Goal: Information Seeking & Learning: Learn about a topic

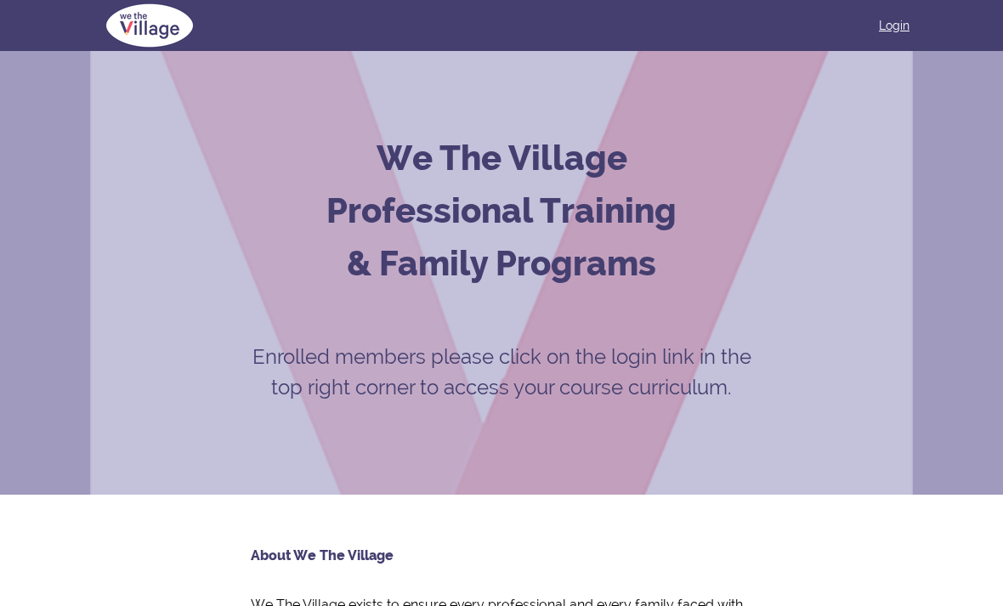
click at [888, 29] on link "Login" at bounding box center [894, 25] width 31 height 17
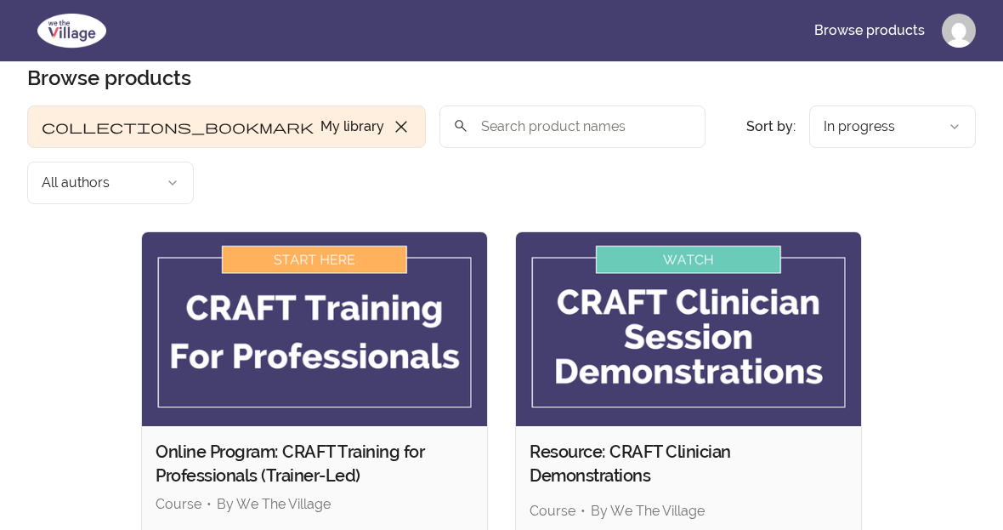
scroll to position [36, 0]
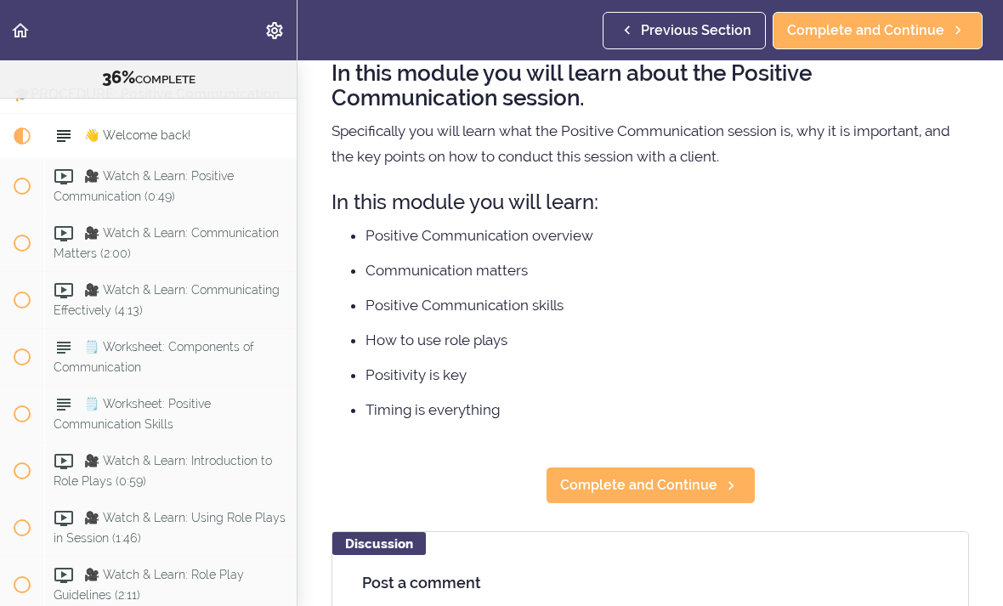
scroll to position [161, 0]
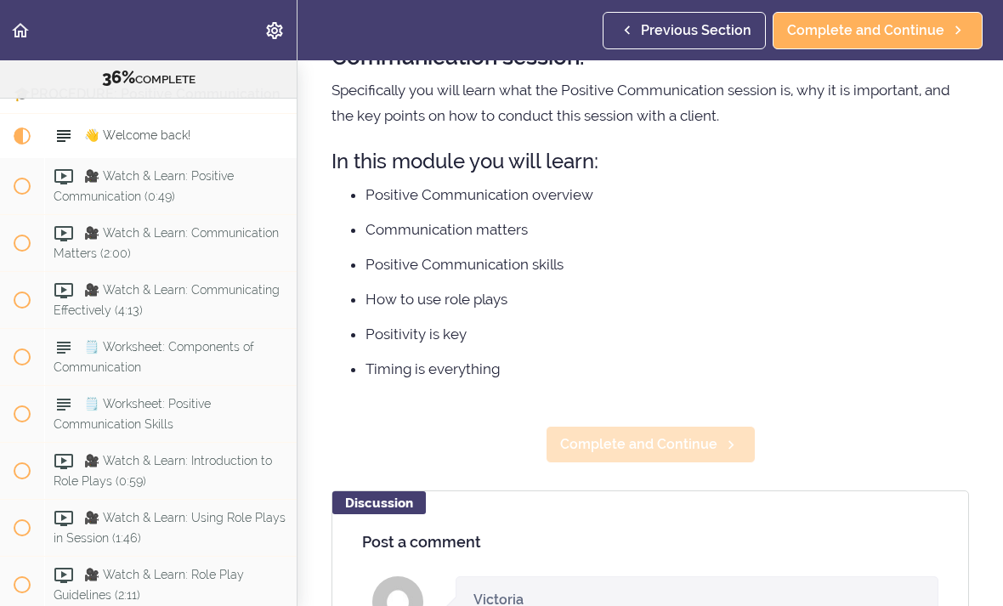
click at [673, 439] on span "Complete and Continue" at bounding box center [638, 445] width 157 height 20
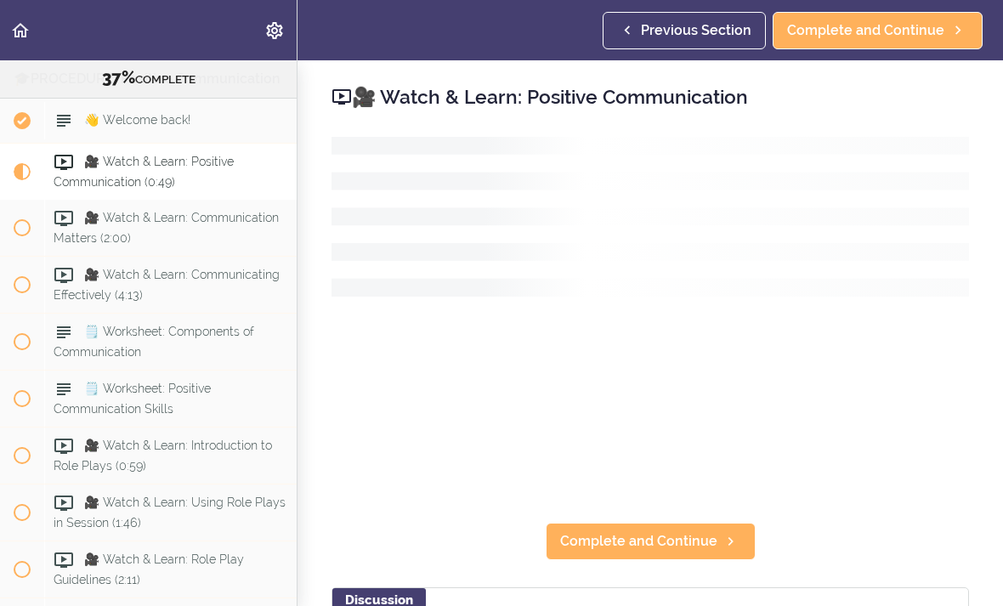
scroll to position [4261, 0]
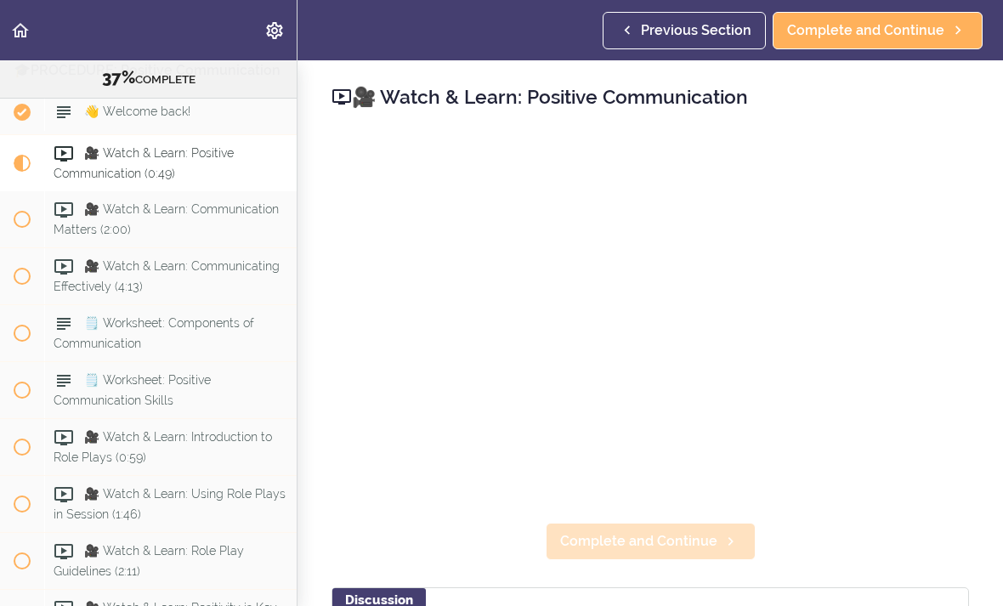
click at [657, 531] on span "Complete and Continue" at bounding box center [638, 541] width 157 height 20
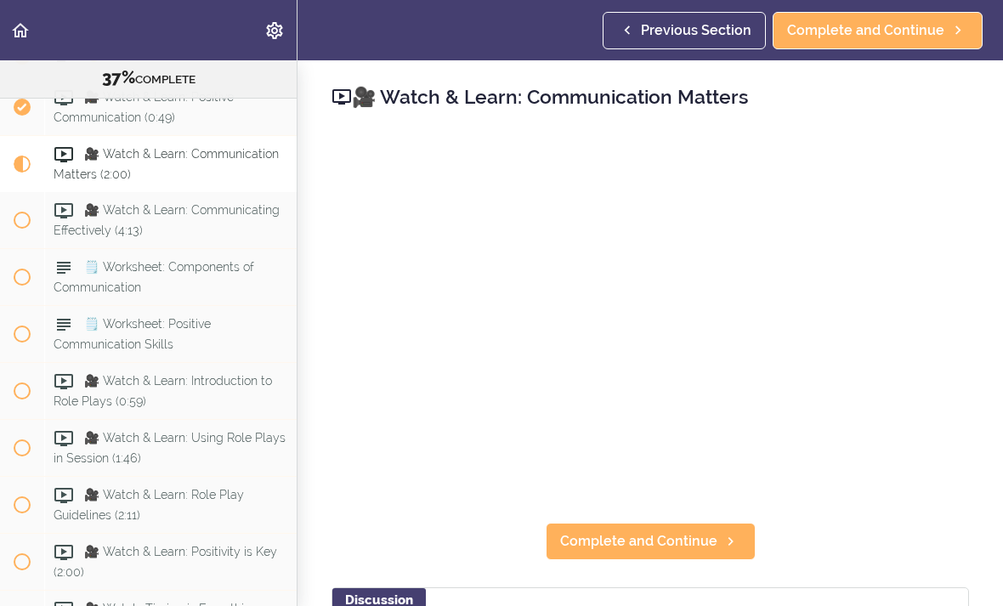
scroll to position [4318, 0]
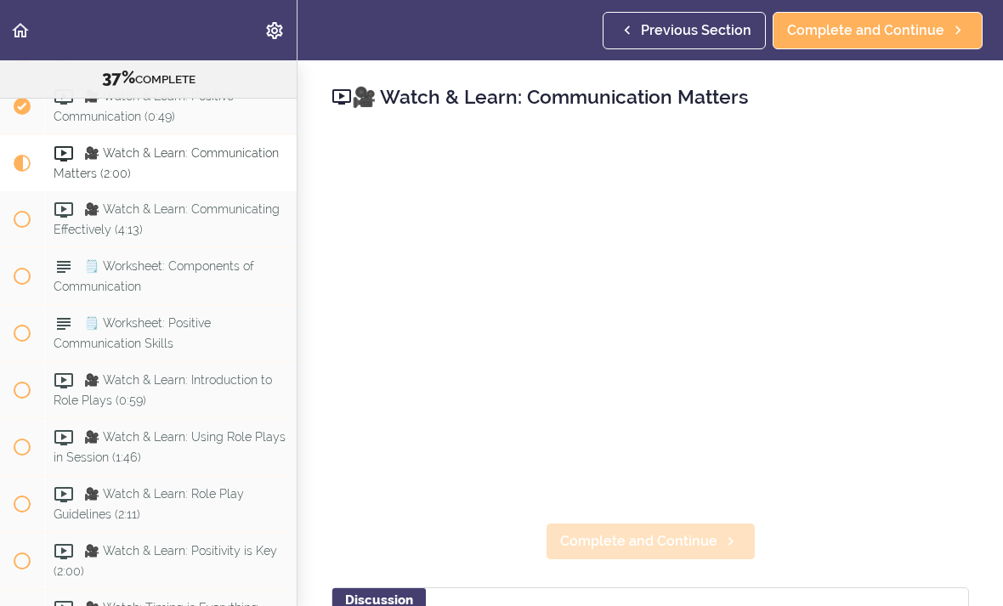
click at [655, 537] on span "Complete and Continue" at bounding box center [638, 541] width 157 height 20
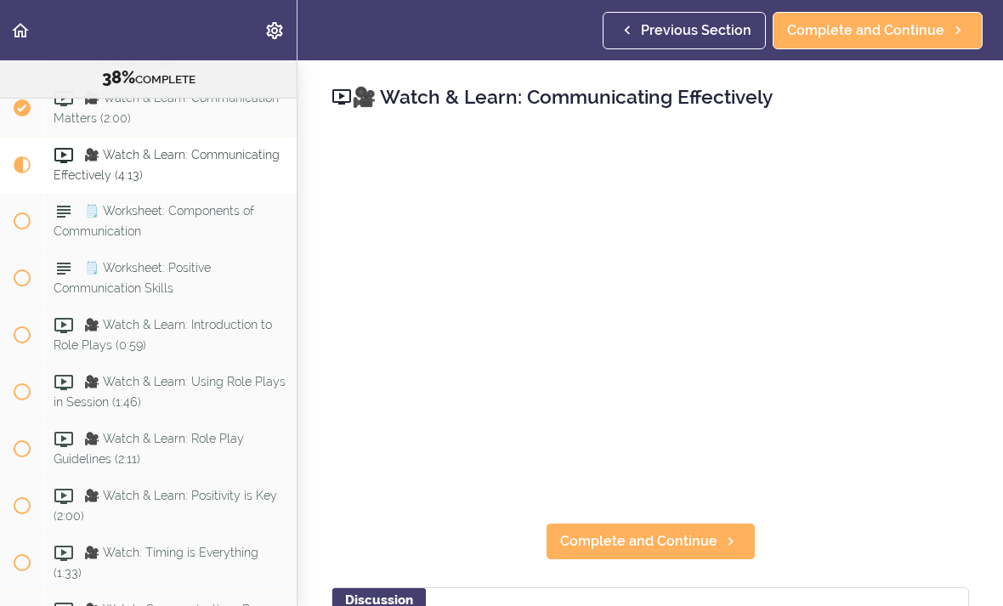
scroll to position [4375, 0]
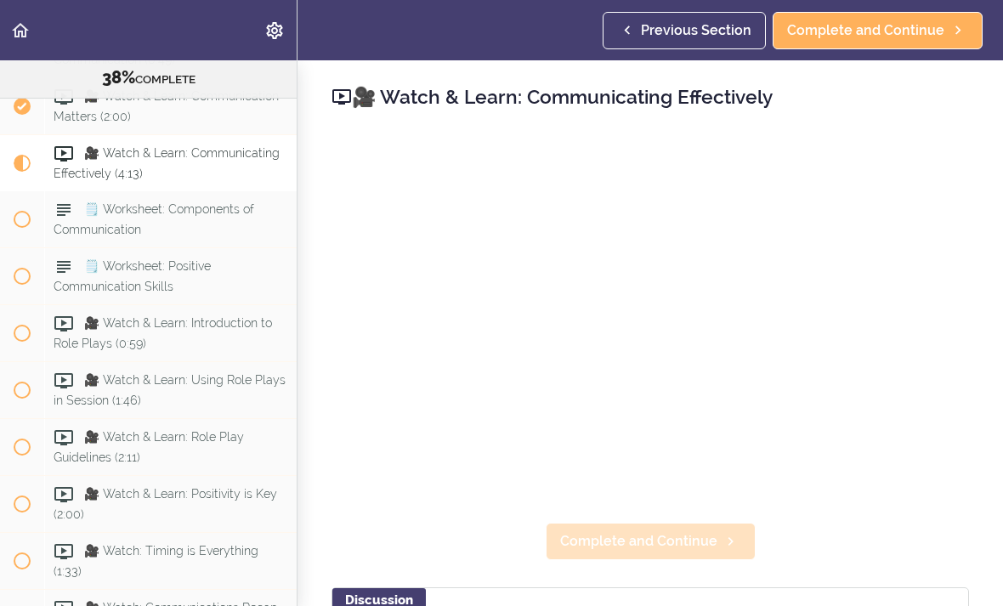
click at [666, 538] on span "Complete and Continue" at bounding box center [638, 541] width 157 height 20
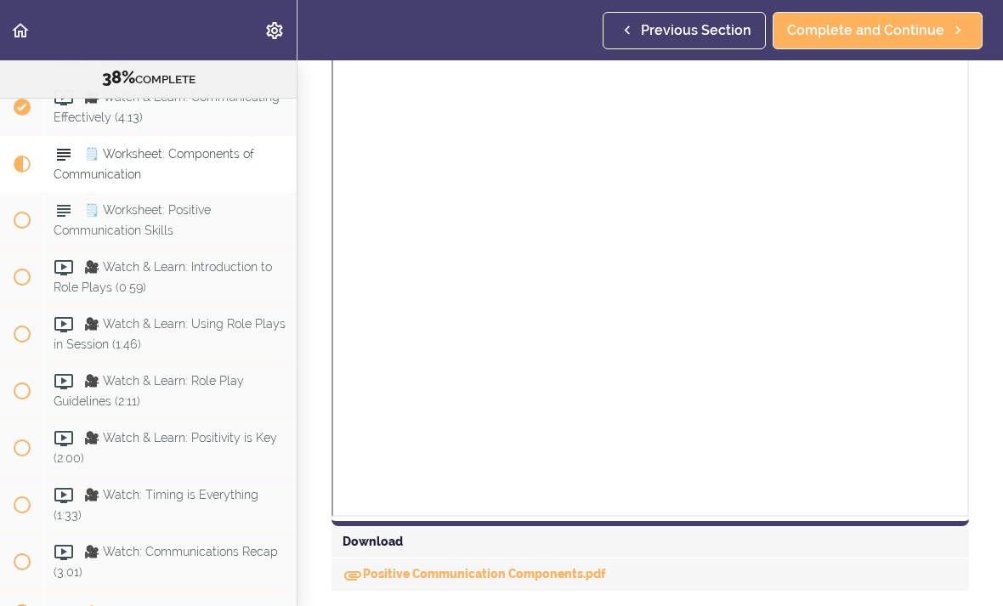
scroll to position [512, 0]
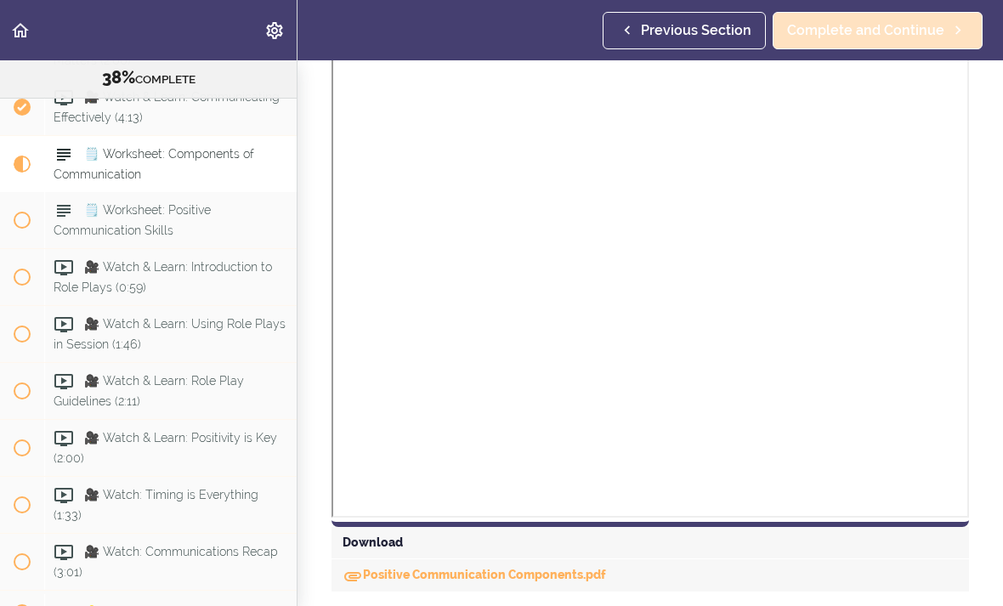
click at [891, 31] on span "Complete and Continue" at bounding box center [865, 30] width 157 height 20
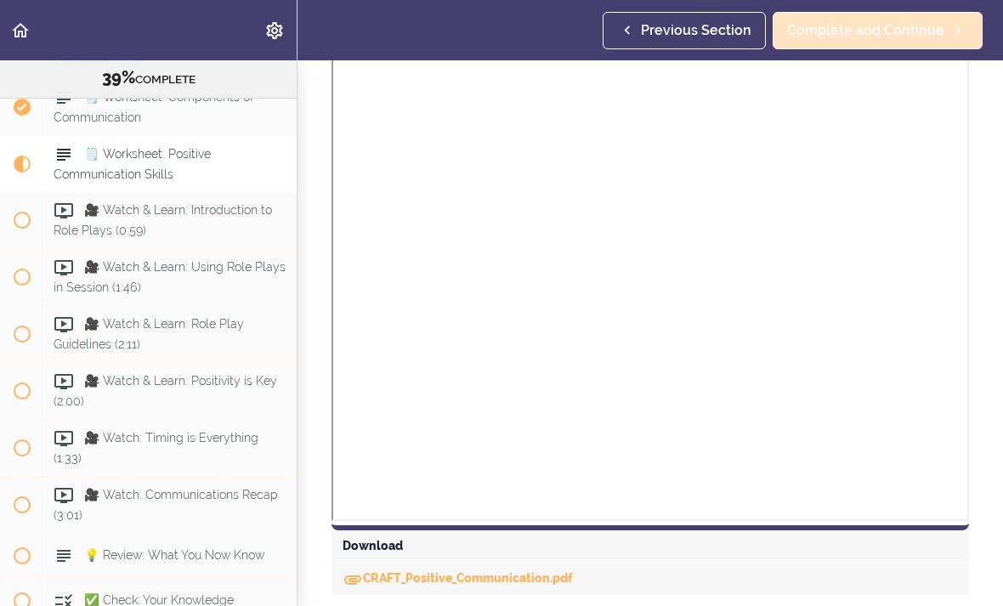
scroll to position [508, 0]
click at [869, 30] on span "Complete and Continue" at bounding box center [865, 30] width 157 height 20
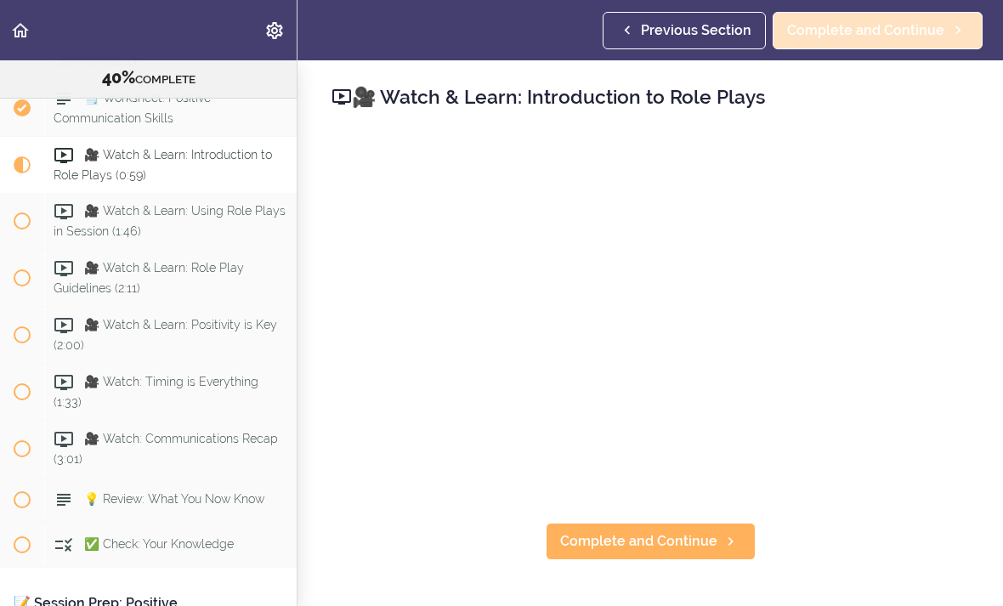
scroll to position [4545, 0]
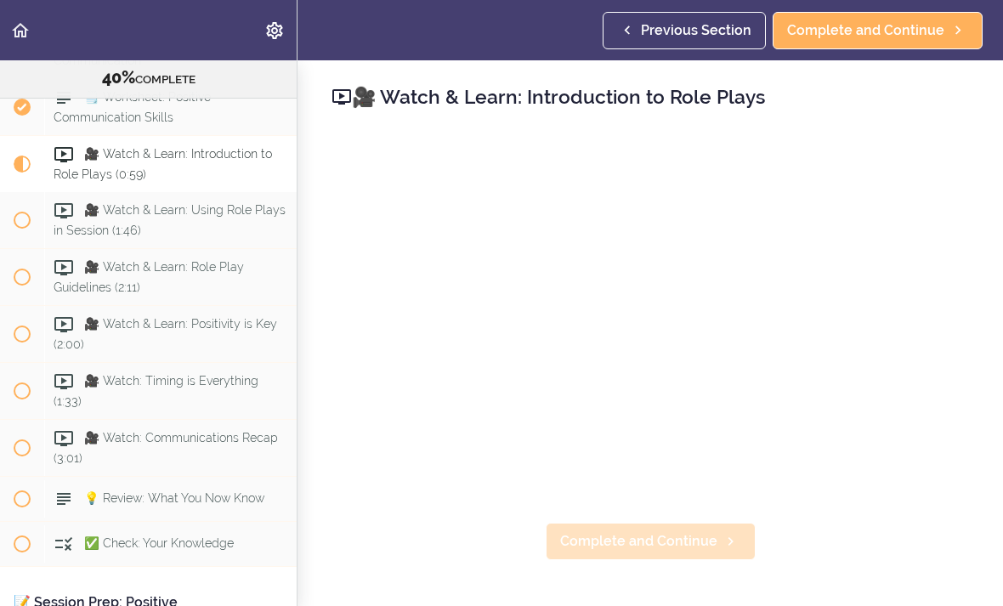
click at [675, 542] on span "Complete and Continue" at bounding box center [638, 541] width 157 height 20
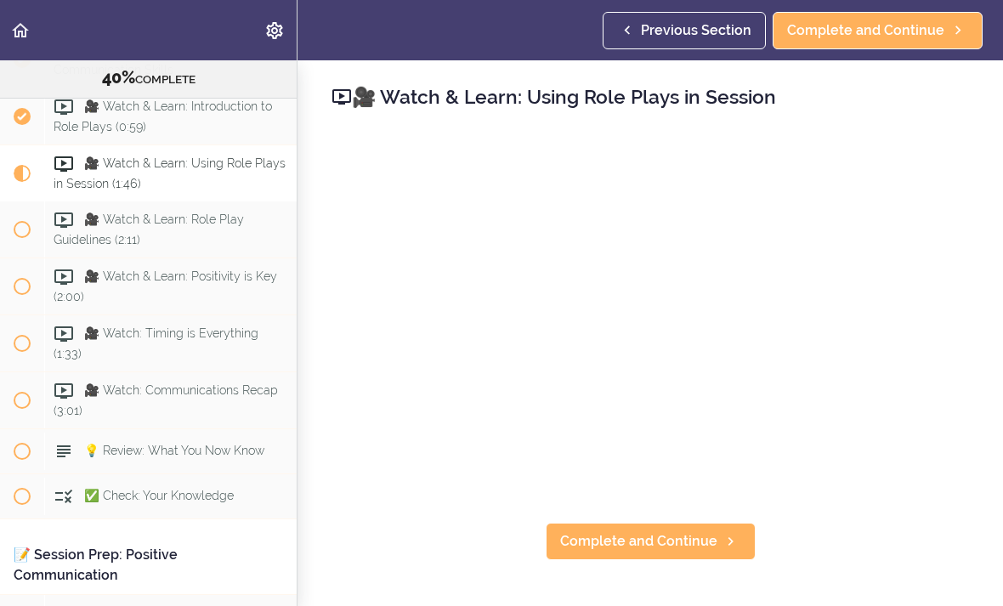
scroll to position [4602, 0]
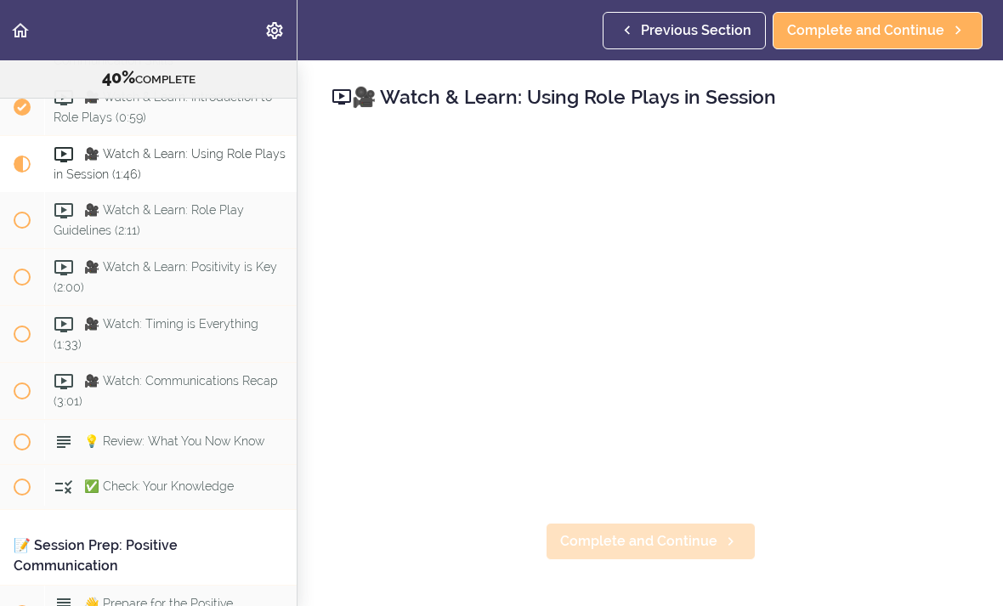
click at [648, 536] on span "Complete and Continue" at bounding box center [638, 541] width 157 height 20
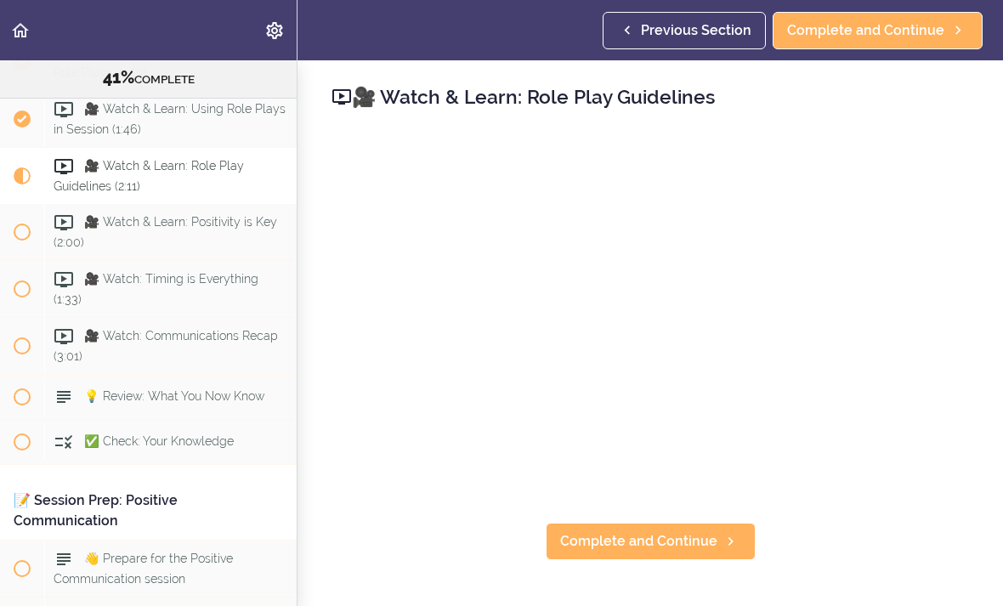
scroll to position [4658, 0]
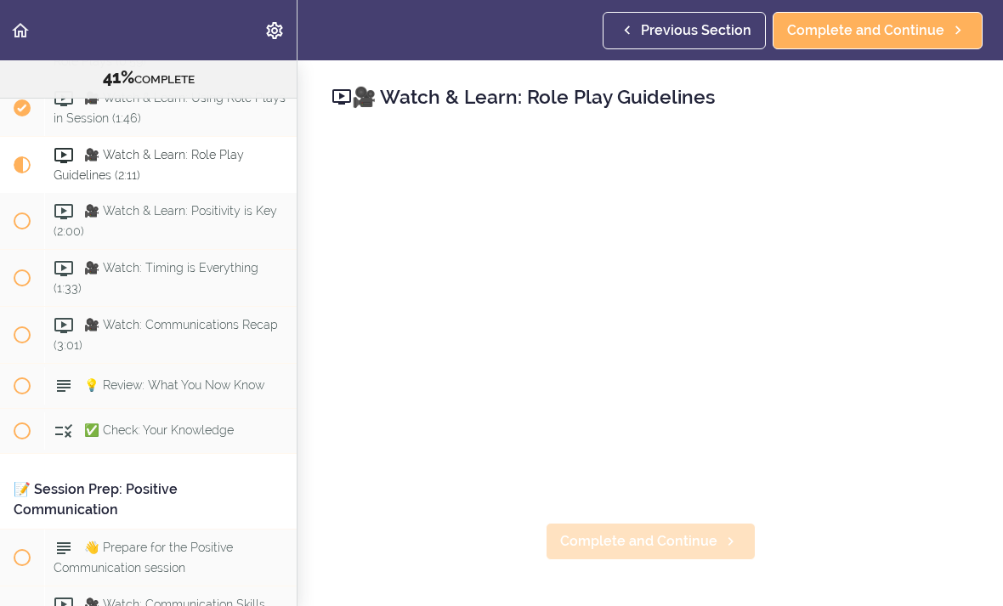
click at [654, 537] on span "Complete and Continue" at bounding box center [638, 541] width 157 height 20
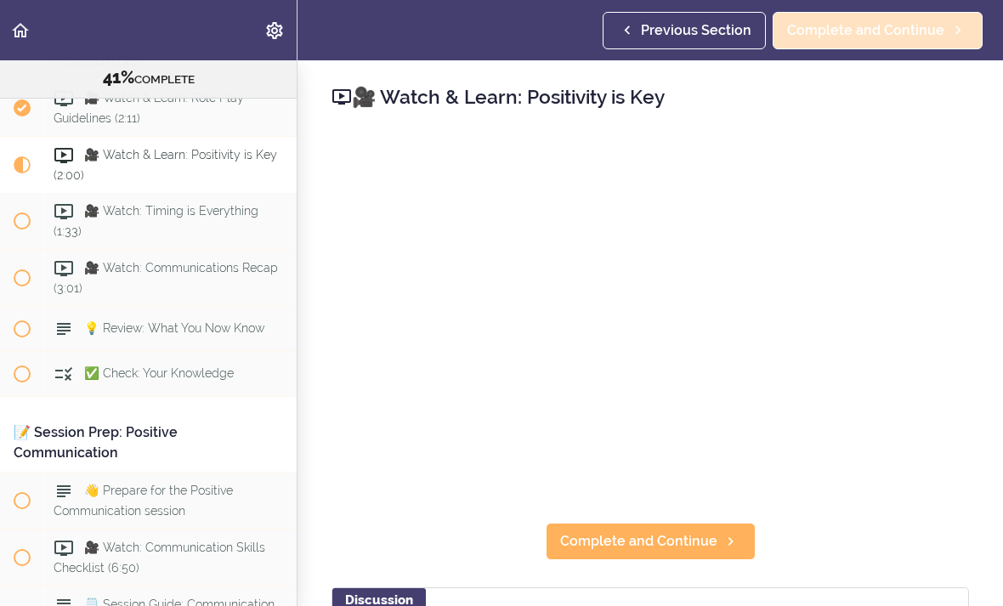
click at [896, 28] on span "Complete and Continue" at bounding box center [865, 30] width 157 height 20
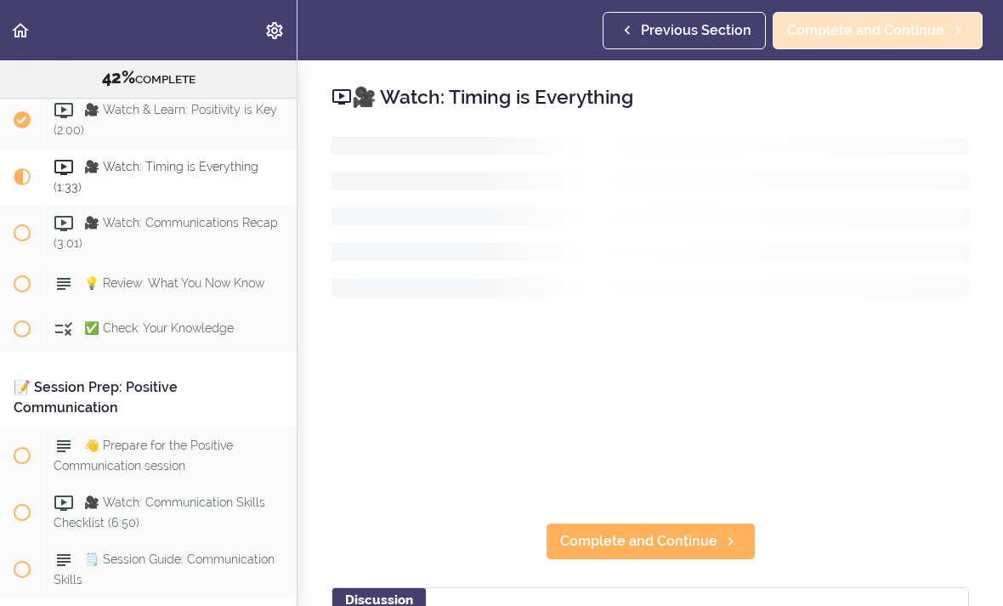
scroll to position [4772, 0]
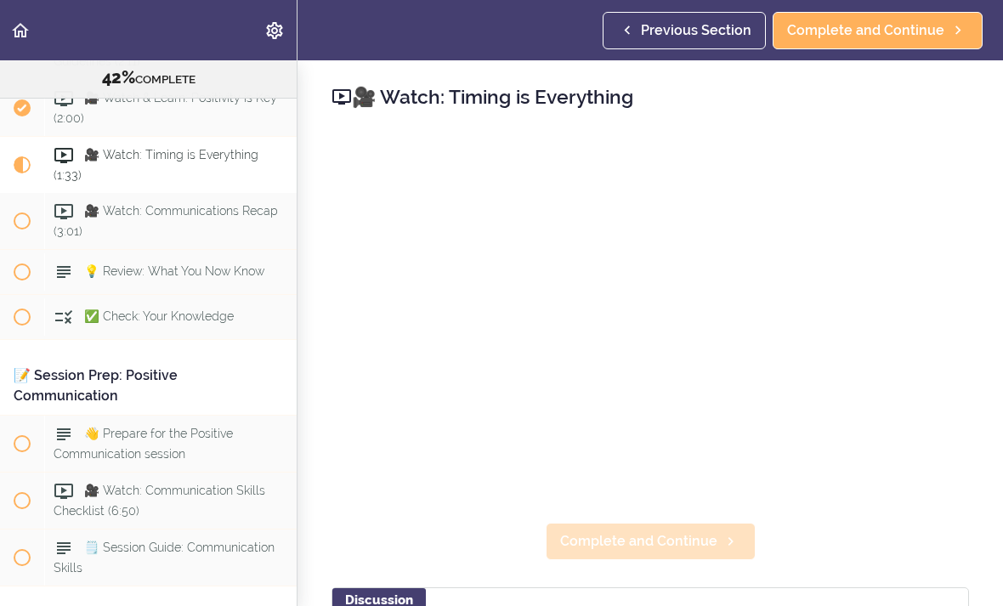
click at [666, 534] on span "Complete and Continue" at bounding box center [638, 541] width 157 height 20
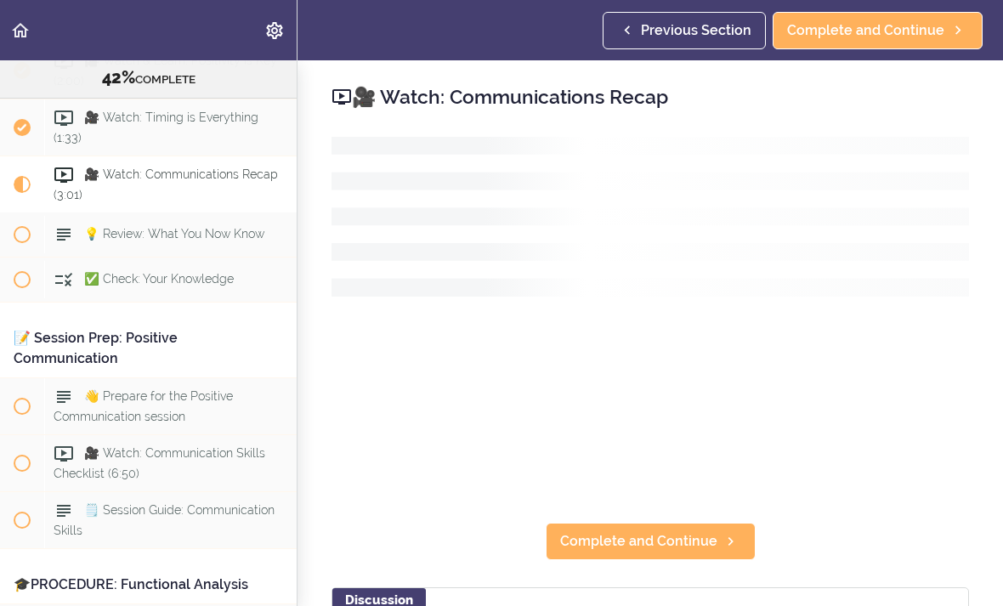
scroll to position [4817, 0]
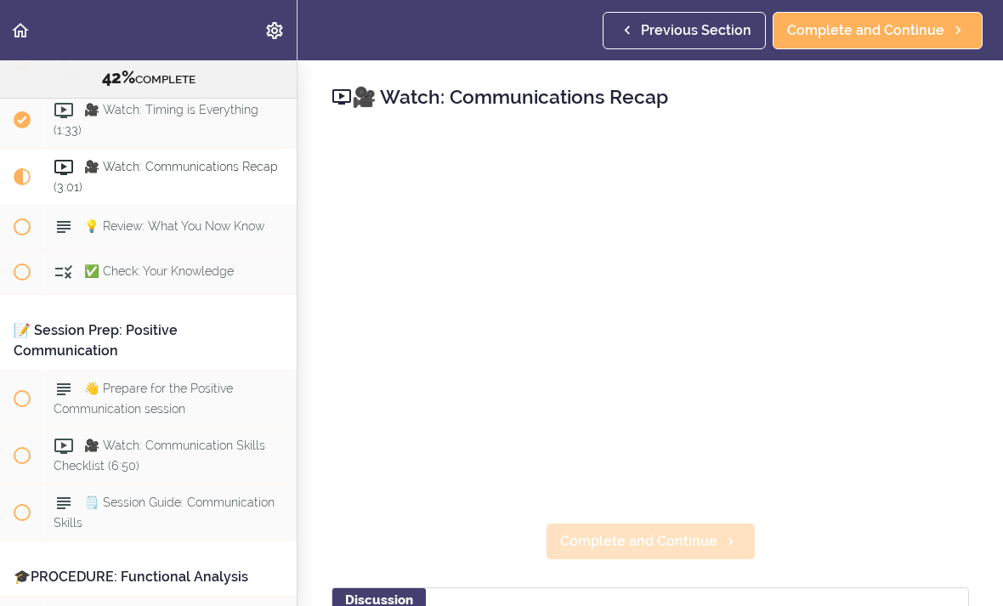
click at [661, 536] on span "Complete and Continue" at bounding box center [638, 541] width 157 height 20
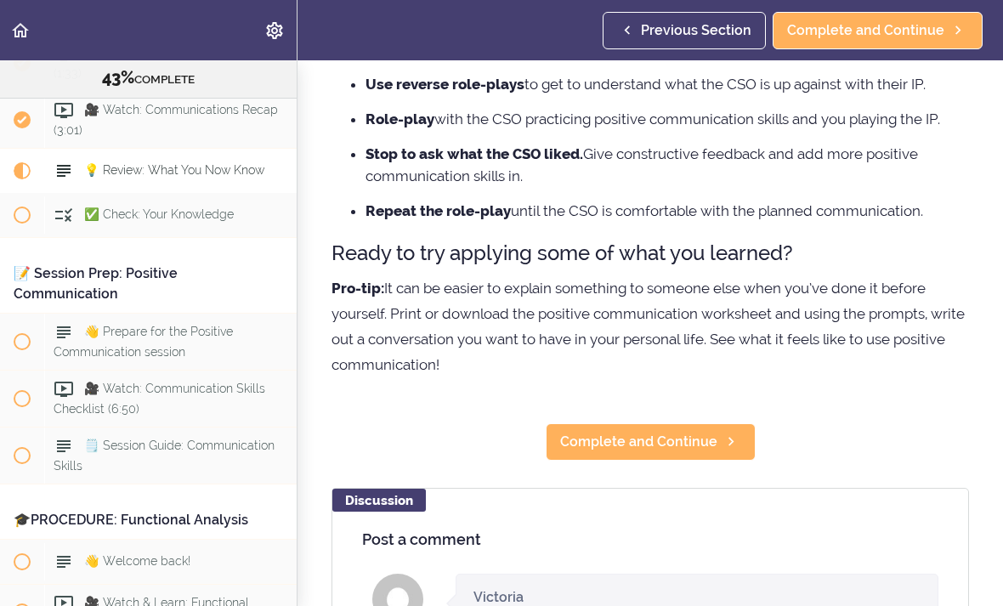
scroll to position [331, 0]
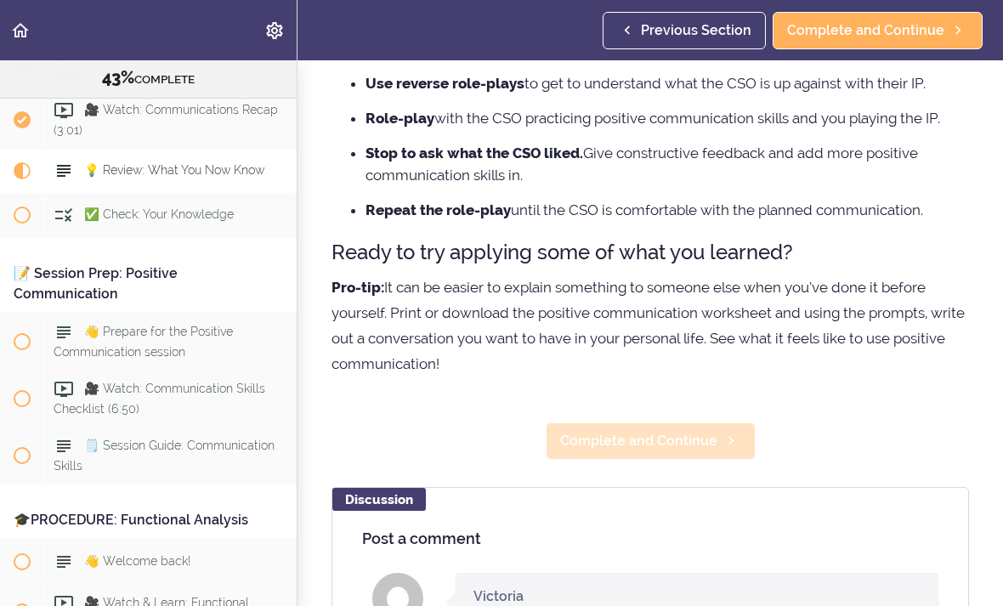
click at [644, 437] on span "Complete and Continue" at bounding box center [638, 441] width 157 height 20
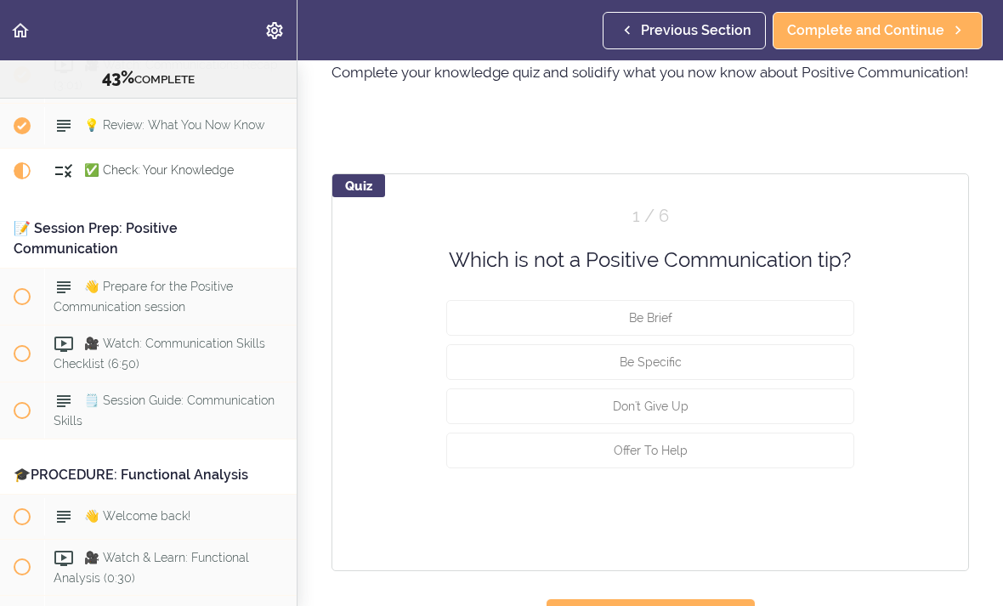
scroll to position [87, 0]
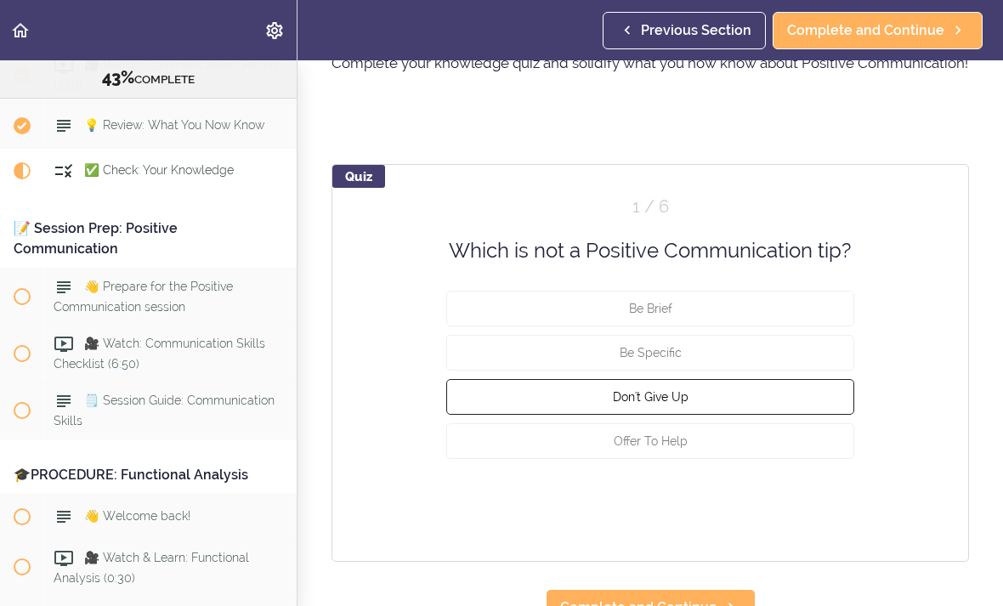
click at [671, 402] on span "Don't Give Up" at bounding box center [651, 397] width 76 height 14
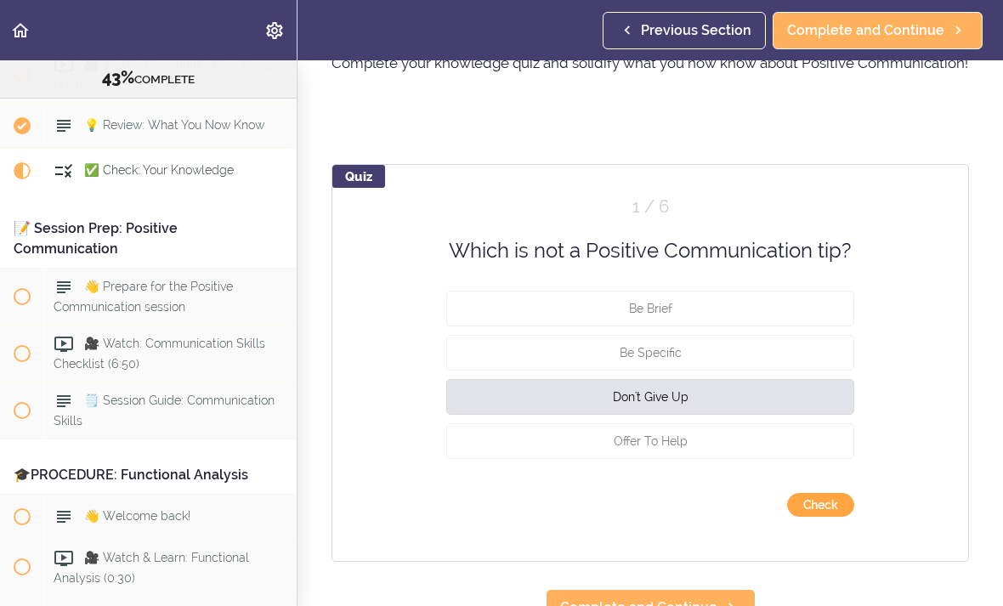
click at [831, 499] on button "Check" at bounding box center [820, 505] width 67 height 24
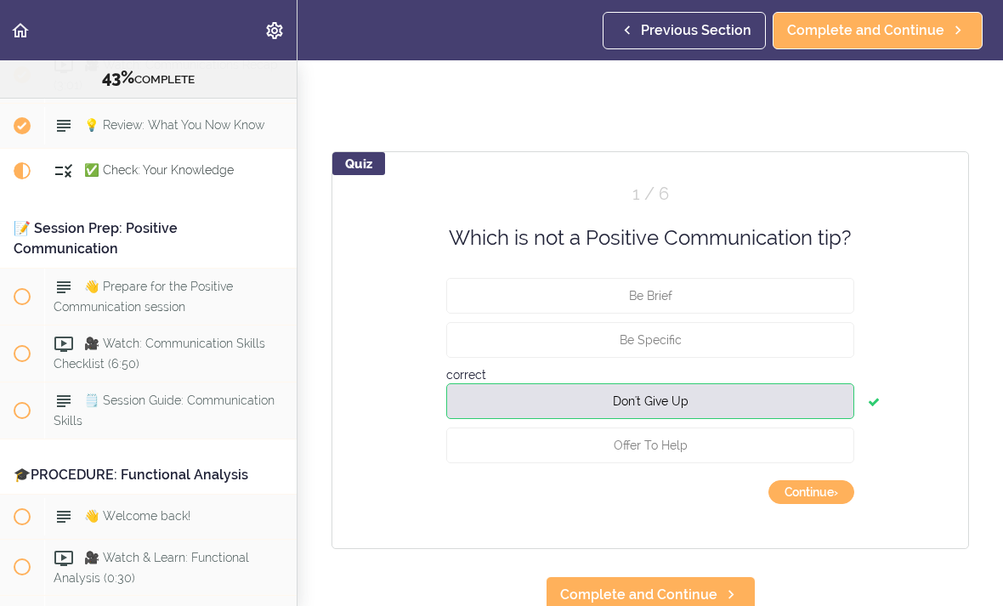
scroll to position [102, 0]
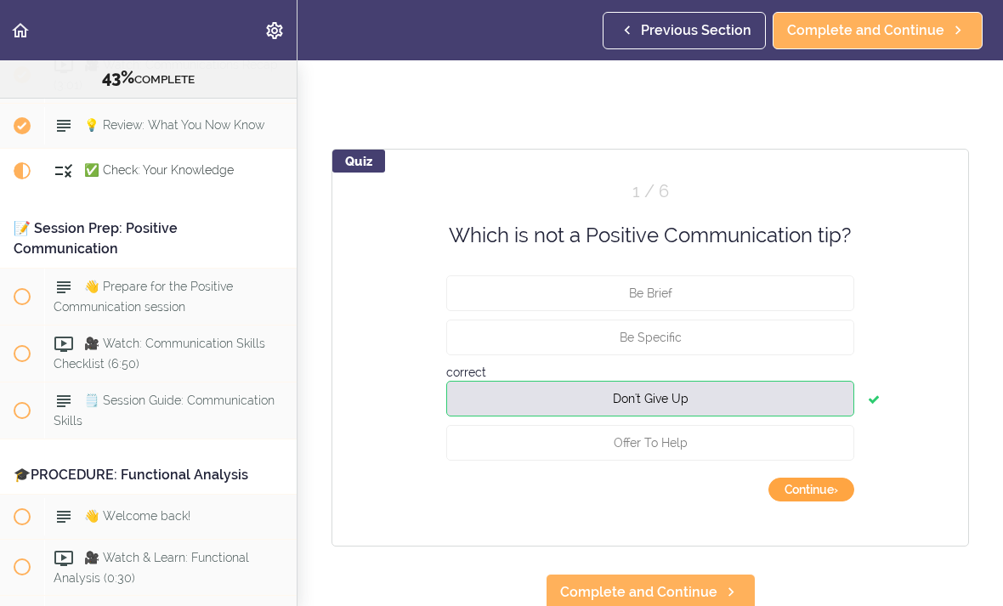
click at [814, 492] on button "Continue ›" at bounding box center [812, 490] width 86 height 24
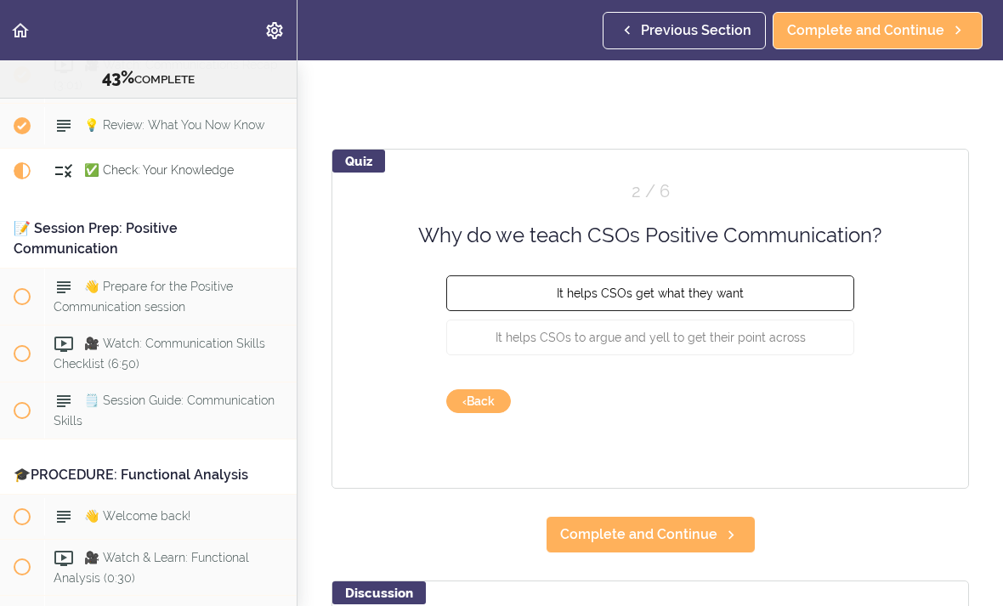
click at [740, 293] on span "It helps CSOs get what they want" at bounding box center [650, 294] width 187 height 14
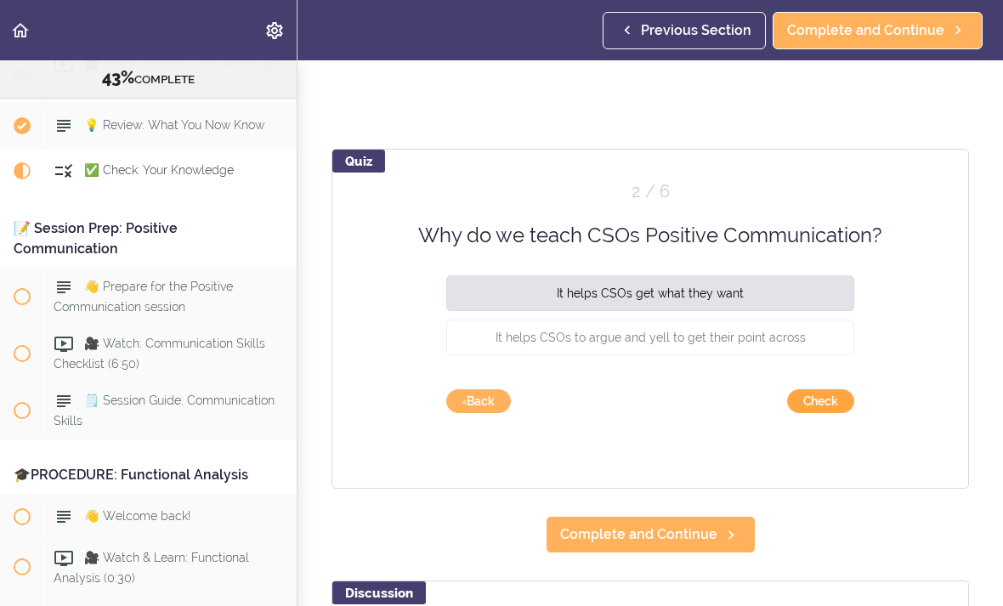
click at [826, 406] on button "Check" at bounding box center [820, 401] width 67 height 24
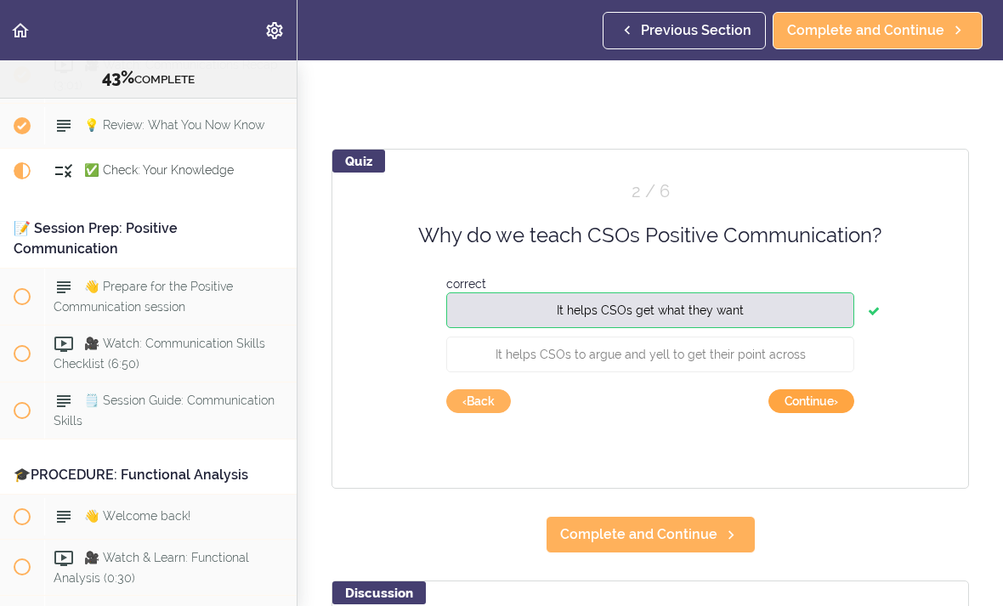
click at [816, 406] on button "Continue ›" at bounding box center [812, 401] width 86 height 24
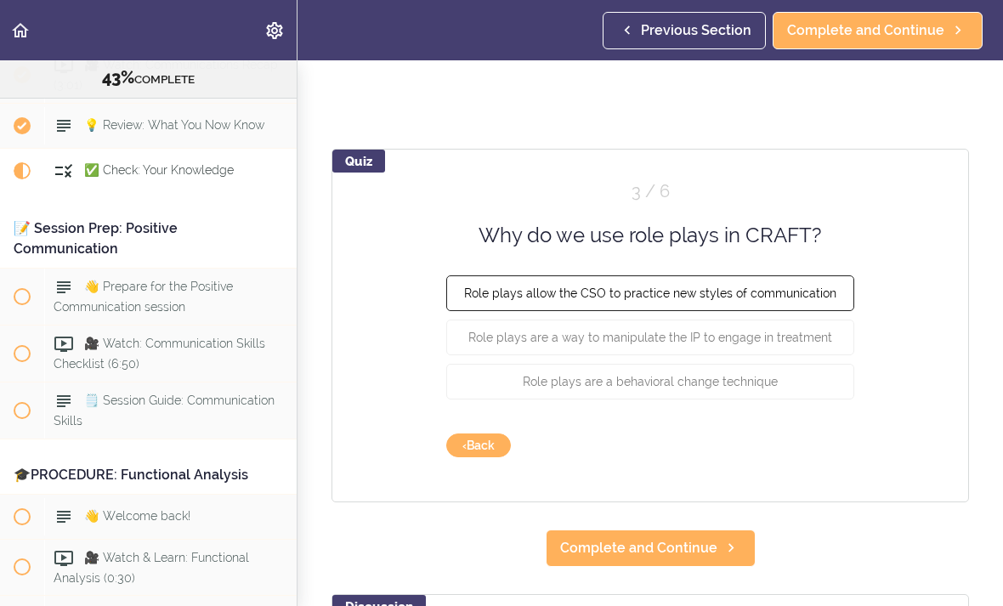
click at [781, 296] on span "Role plays allow the CSO to practice new styles of communication" at bounding box center [650, 294] width 372 height 14
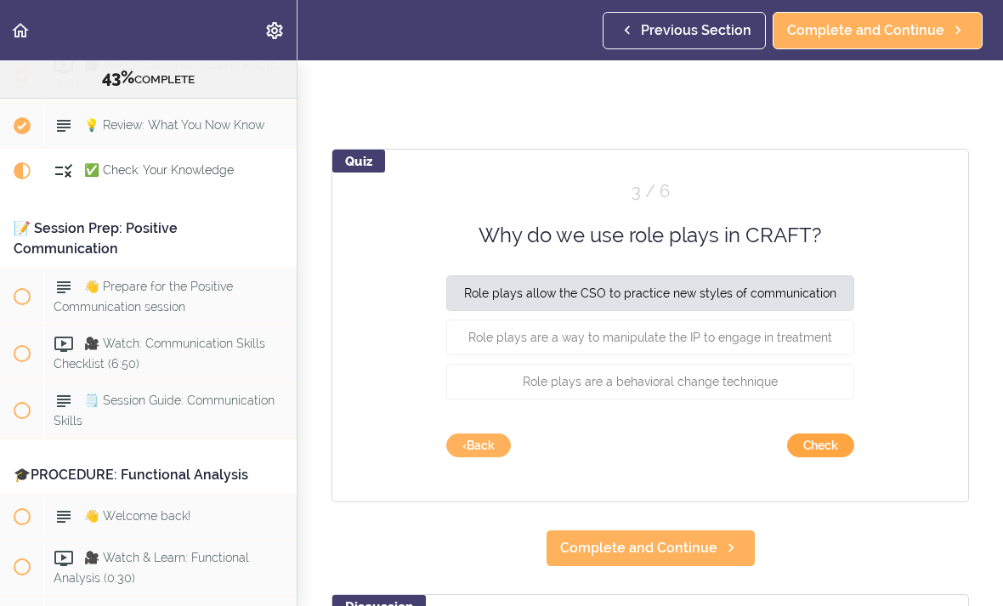
click at [827, 441] on button "Check" at bounding box center [820, 446] width 67 height 24
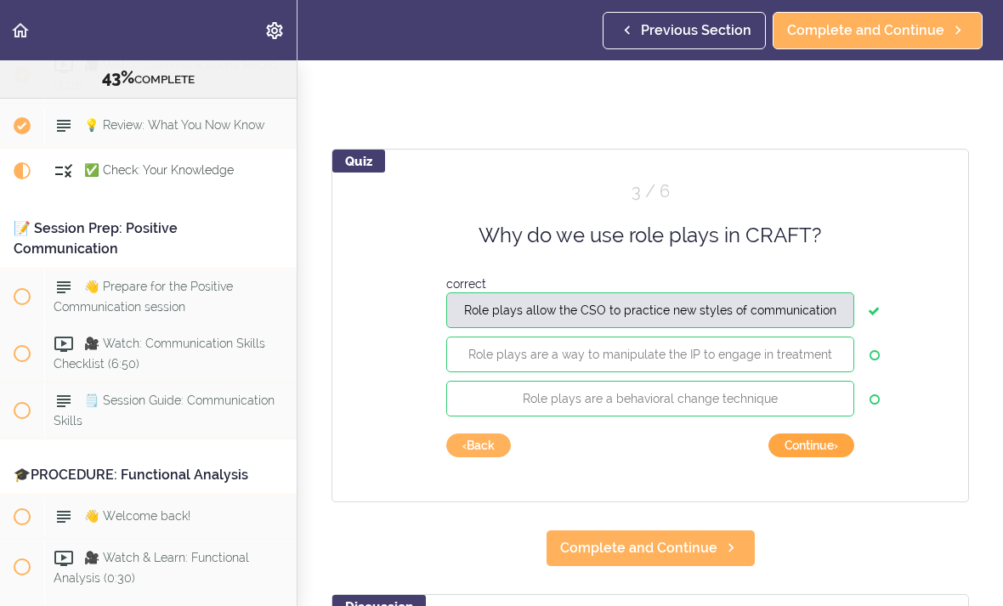
click at [811, 447] on button "Continue ›" at bounding box center [812, 446] width 86 height 24
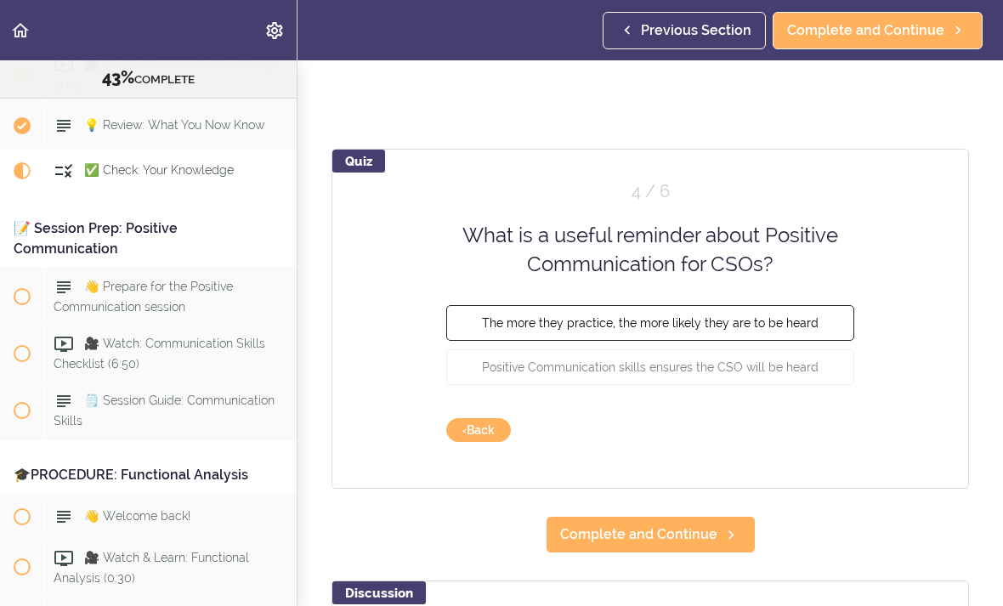
click at [751, 316] on span "The more they practice, the more likely they are to be heard" at bounding box center [650, 322] width 337 height 14
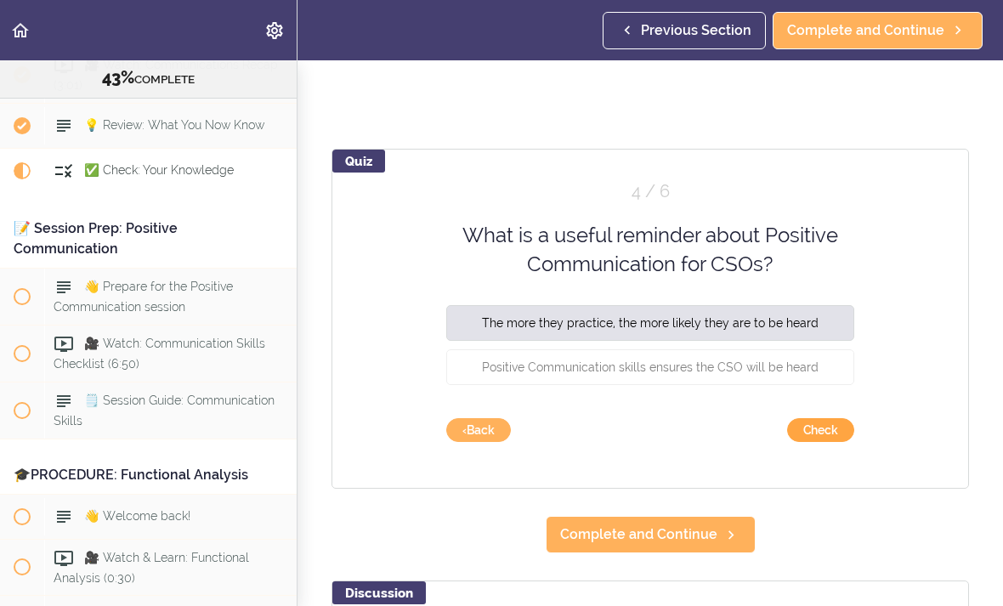
click at [827, 429] on button "Check" at bounding box center [820, 430] width 67 height 24
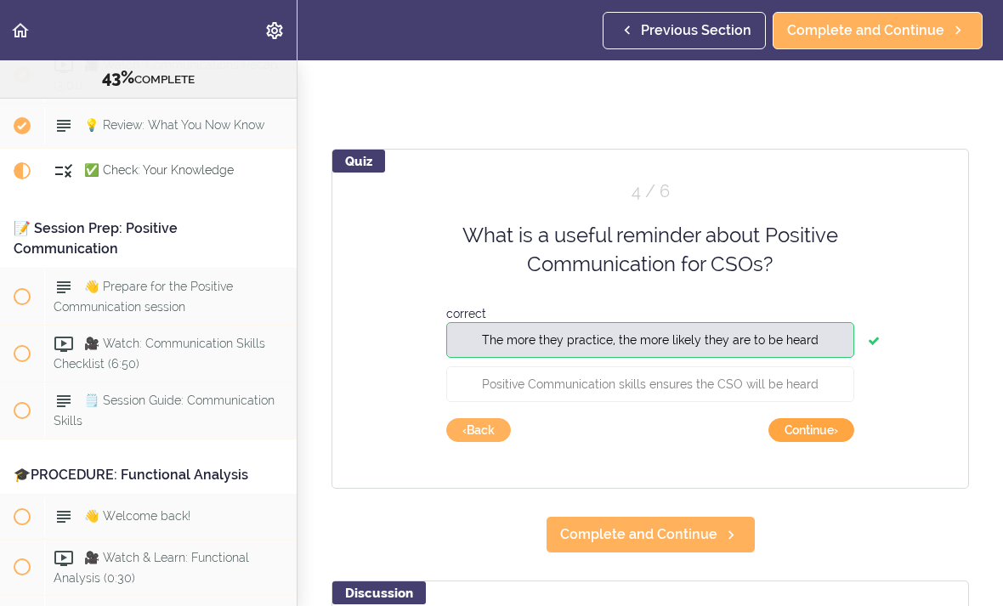
click at [816, 427] on button "Continue ›" at bounding box center [812, 430] width 86 height 24
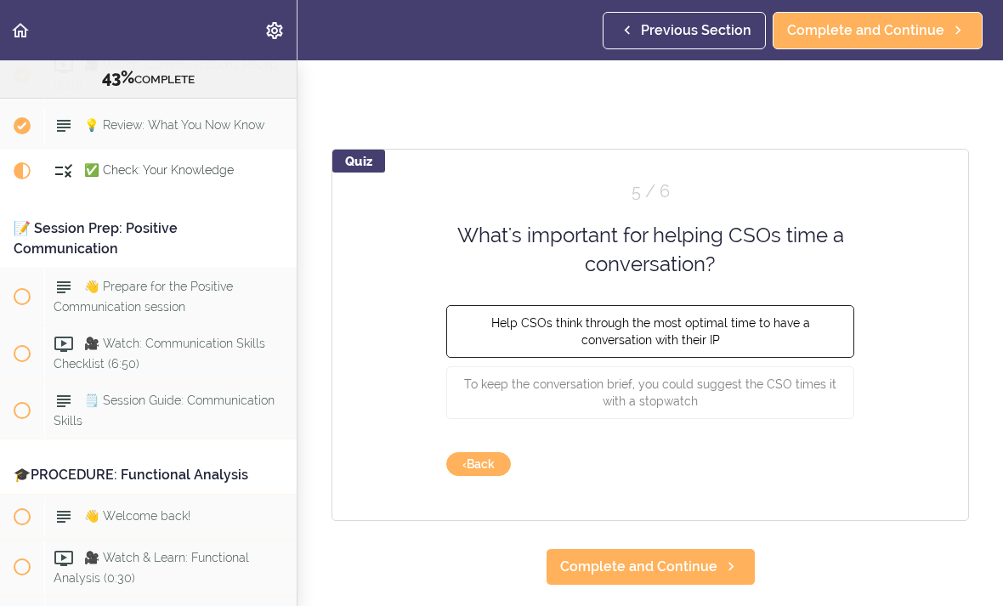
click at [764, 334] on button "Help CSOs think through the most optimal time to have a conversation with their…" at bounding box center [650, 330] width 408 height 53
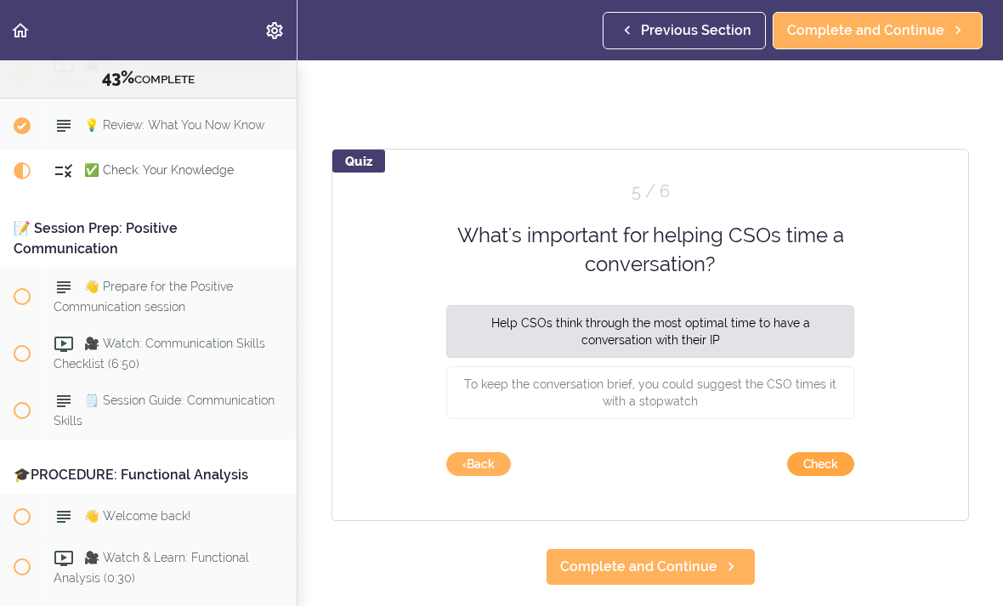
click at [830, 458] on button "Check" at bounding box center [820, 464] width 67 height 24
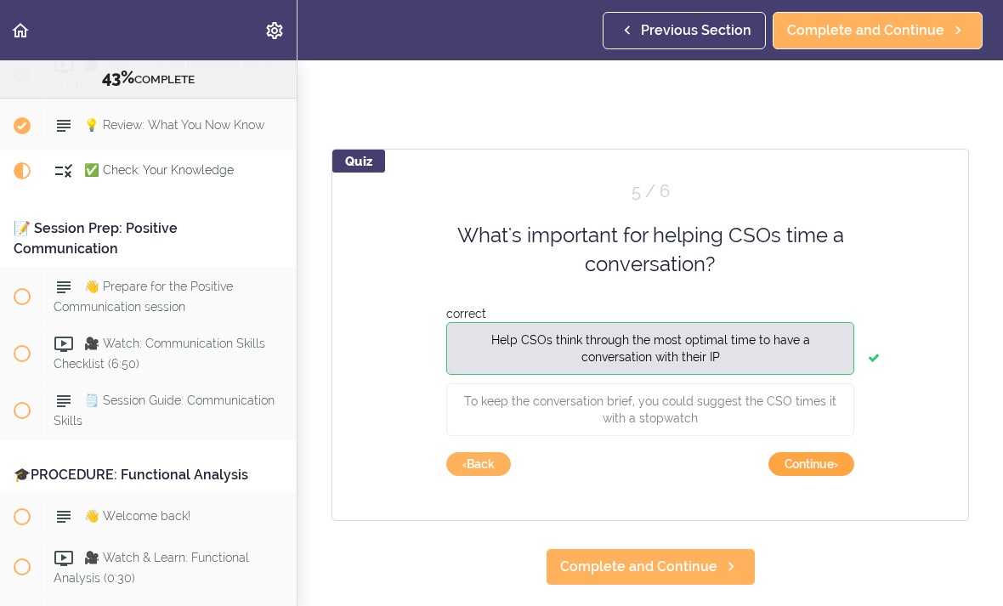
click at [813, 464] on button "Continue ›" at bounding box center [812, 464] width 86 height 24
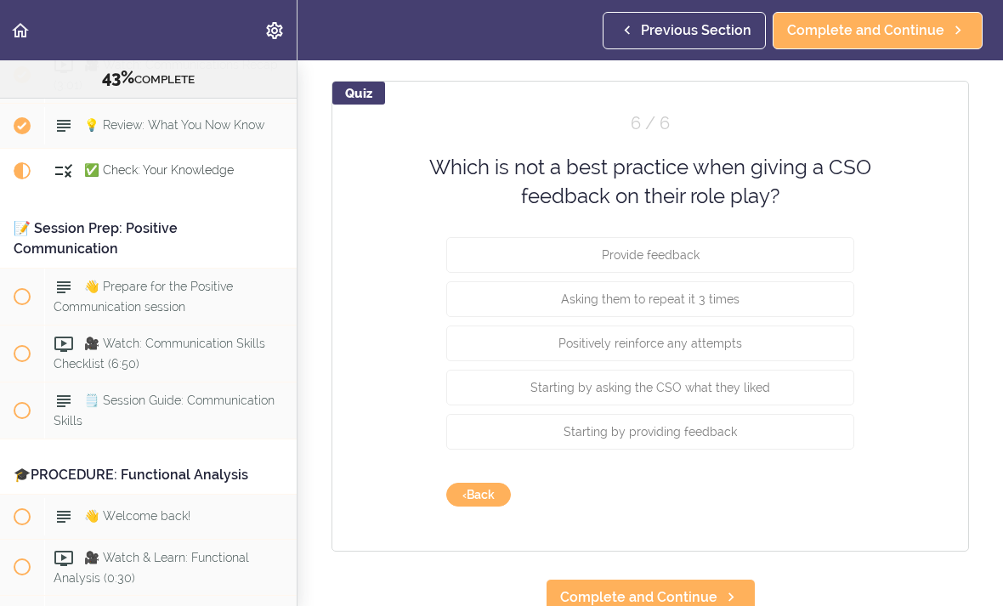
scroll to position [172, 0]
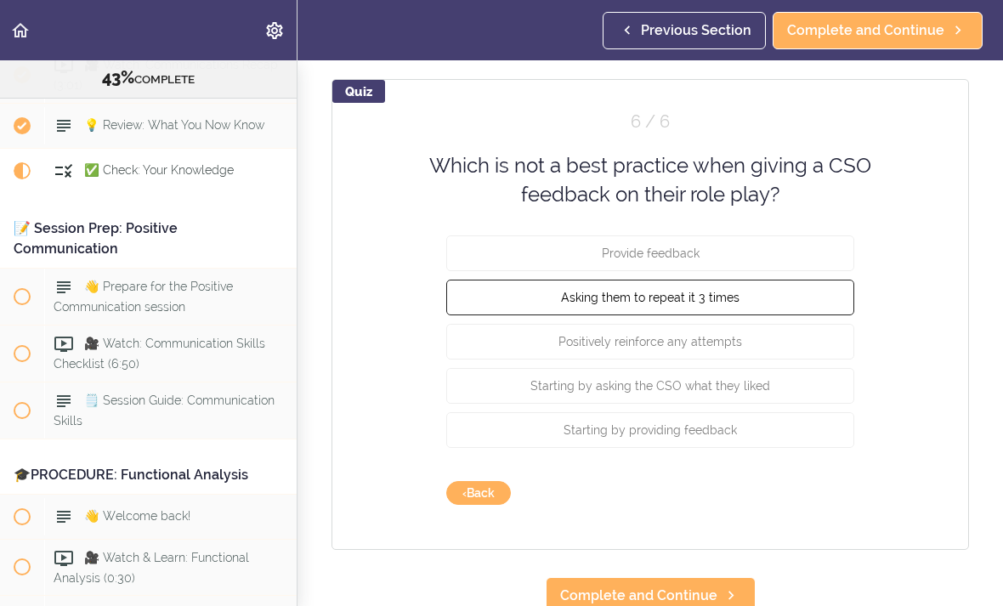
click at [761, 293] on button "Asking them to repeat it 3 times" at bounding box center [650, 297] width 408 height 36
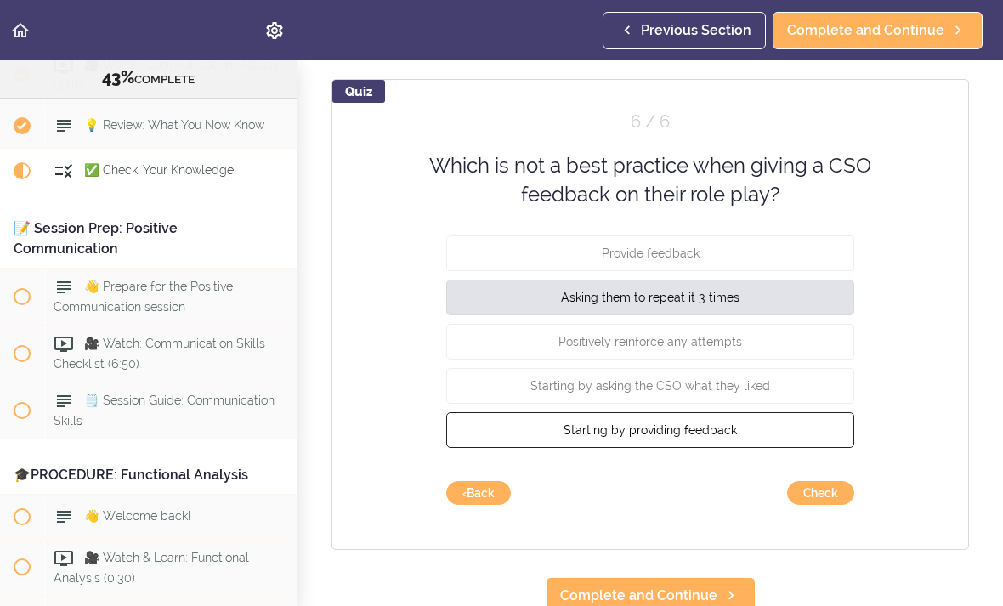
click at [691, 429] on span "Starting by providing feedback" at bounding box center [650, 430] width 173 height 14
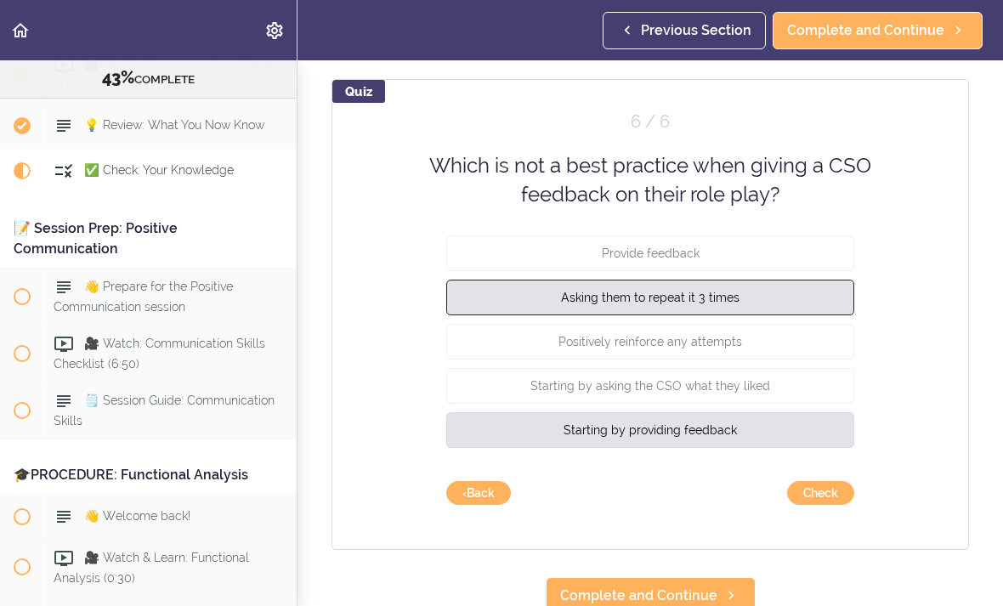
click at [790, 297] on button "Asking them to repeat it 3 times" at bounding box center [650, 297] width 408 height 36
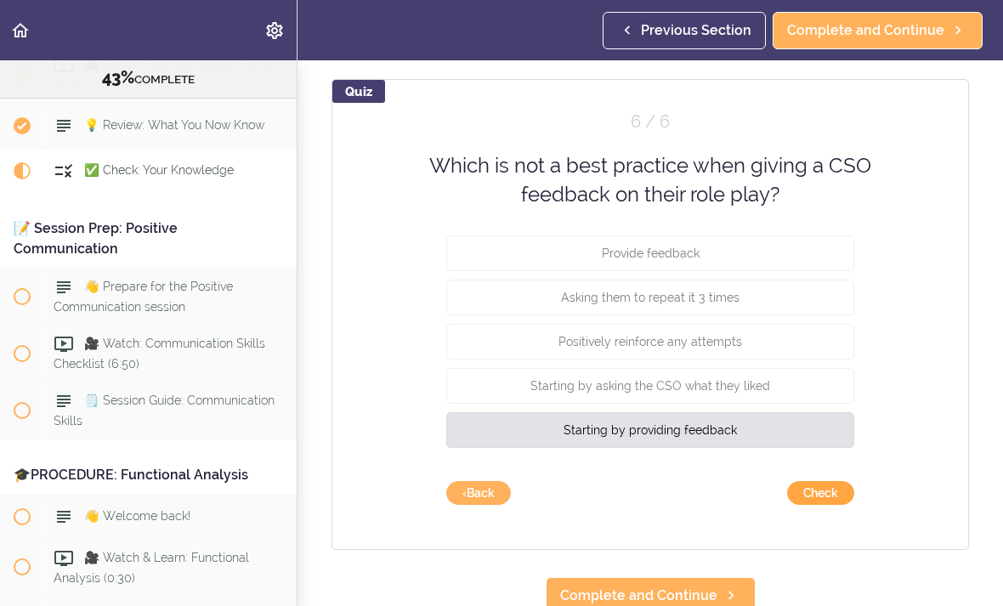
click at [829, 493] on button "Check" at bounding box center [820, 493] width 67 height 24
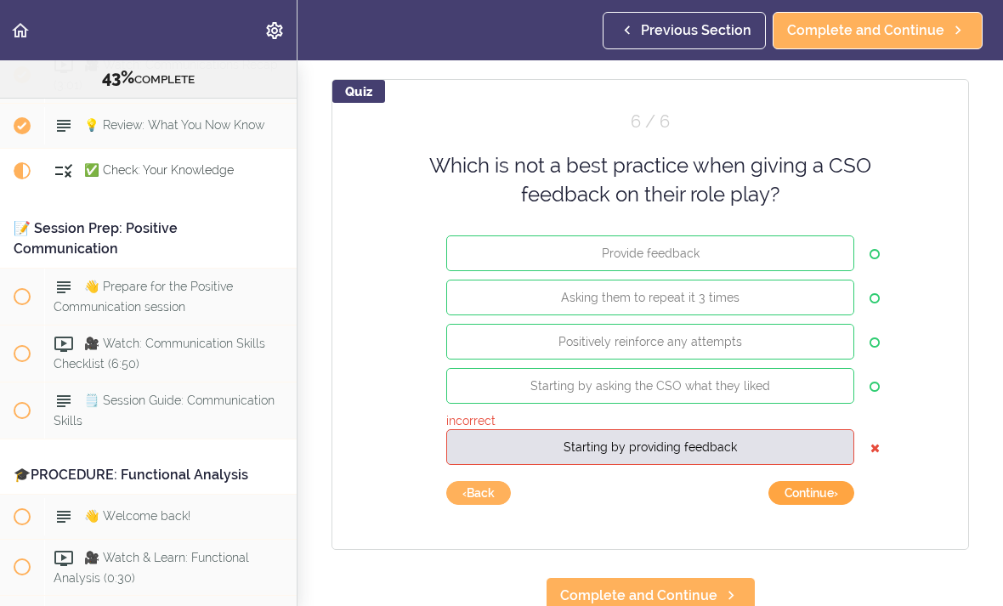
click at [814, 492] on button "Continue ›" at bounding box center [812, 493] width 86 height 24
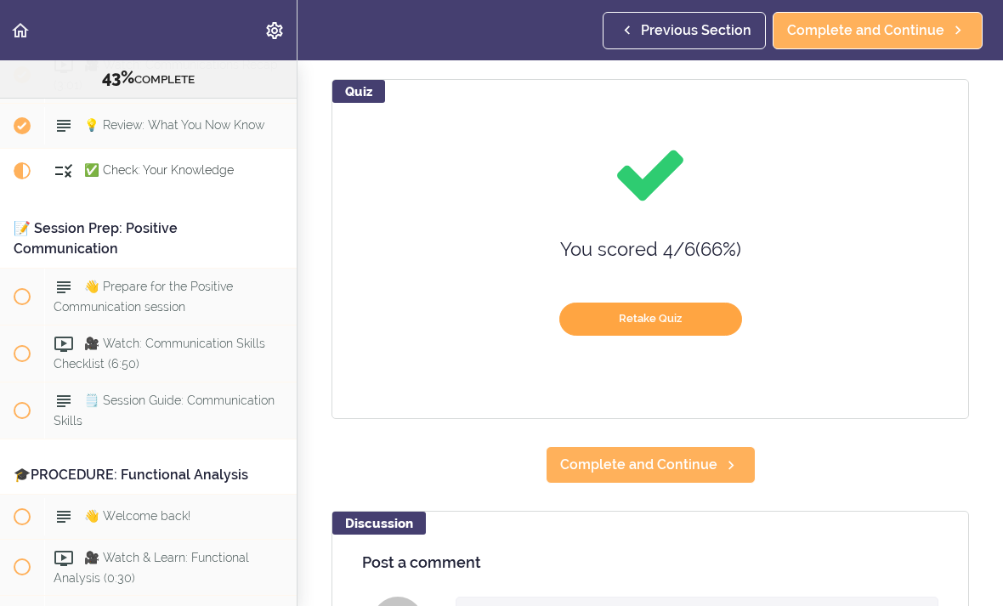
click at [652, 321] on button "Retake Quiz" at bounding box center [651, 319] width 183 height 33
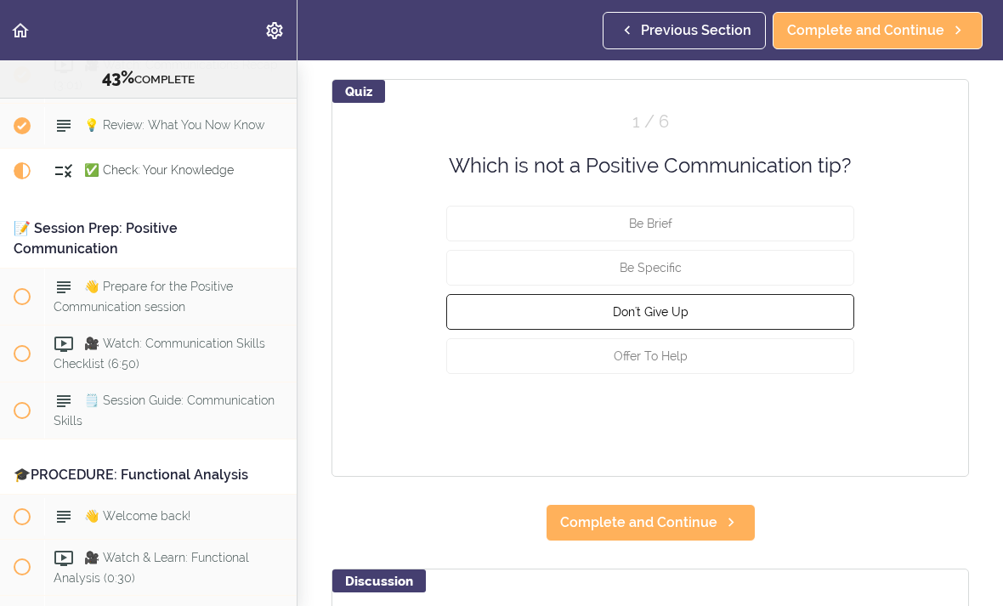
click at [800, 303] on button "Don't Give Up" at bounding box center [650, 312] width 408 height 36
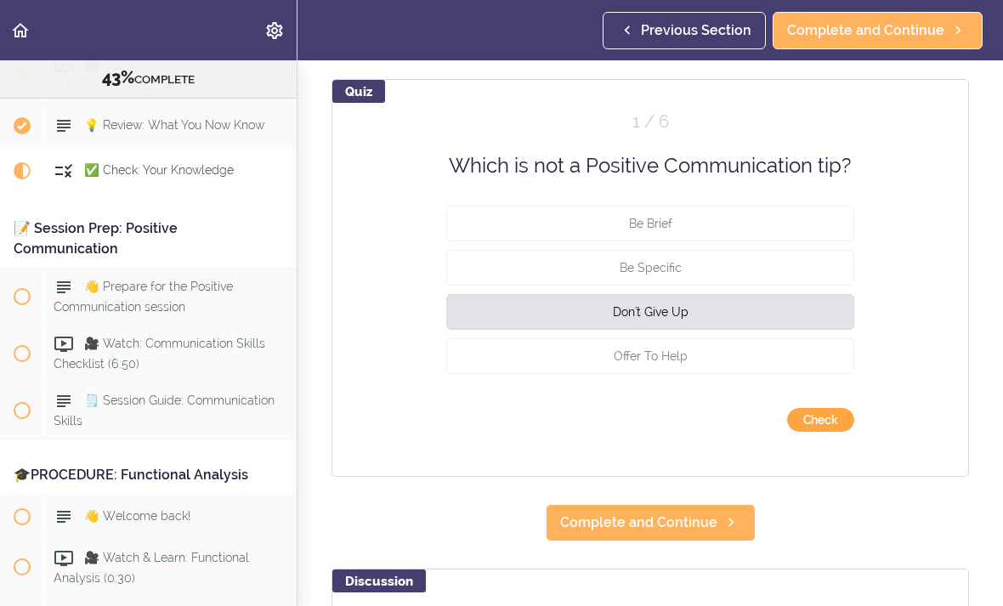
click at [835, 427] on button "Check" at bounding box center [820, 420] width 67 height 24
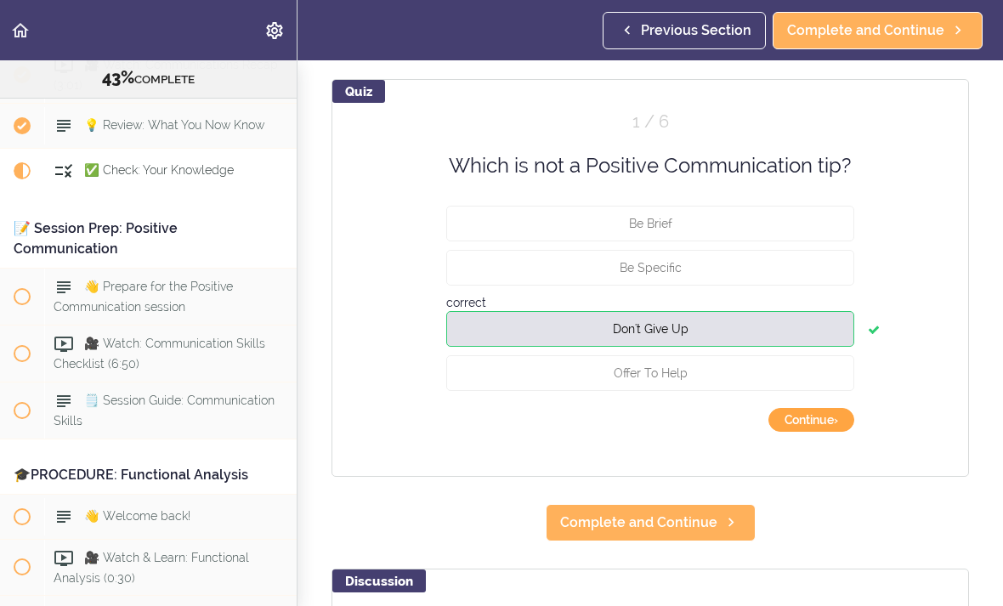
click at [814, 429] on button "Continue ›" at bounding box center [812, 420] width 86 height 24
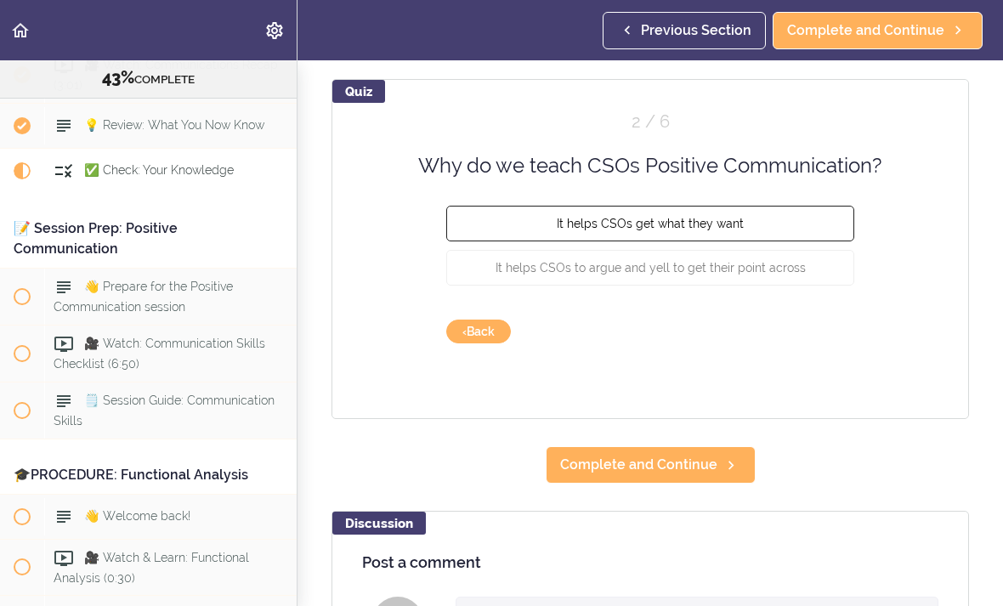
click at [690, 217] on span "It helps CSOs get what they want" at bounding box center [650, 224] width 187 height 14
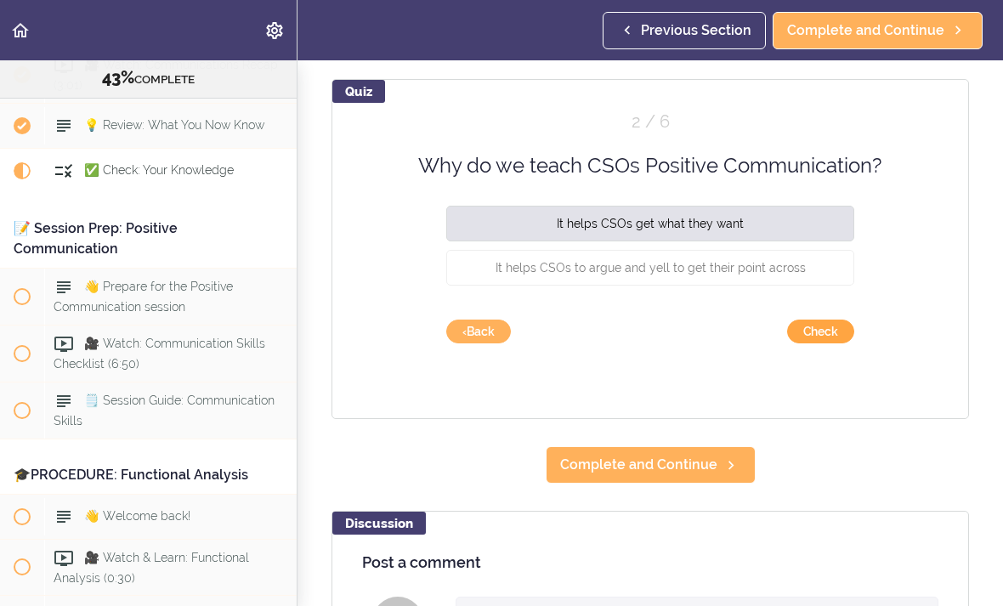
click at [836, 334] on button "Check" at bounding box center [820, 332] width 67 height 24
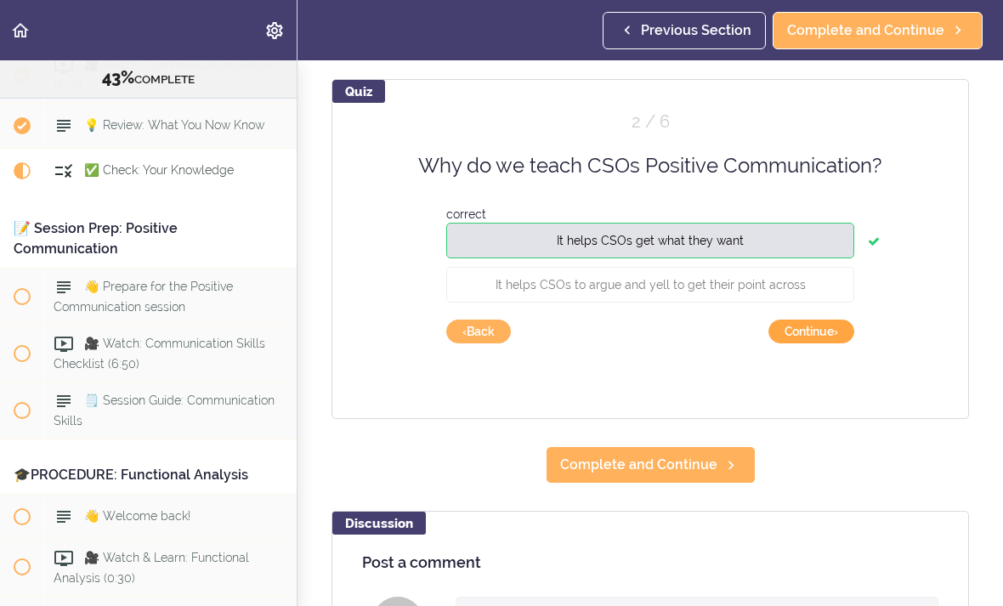
click at [823, 342] on button "Continue ›" at bounding box center [812, 332] width 86 height 24
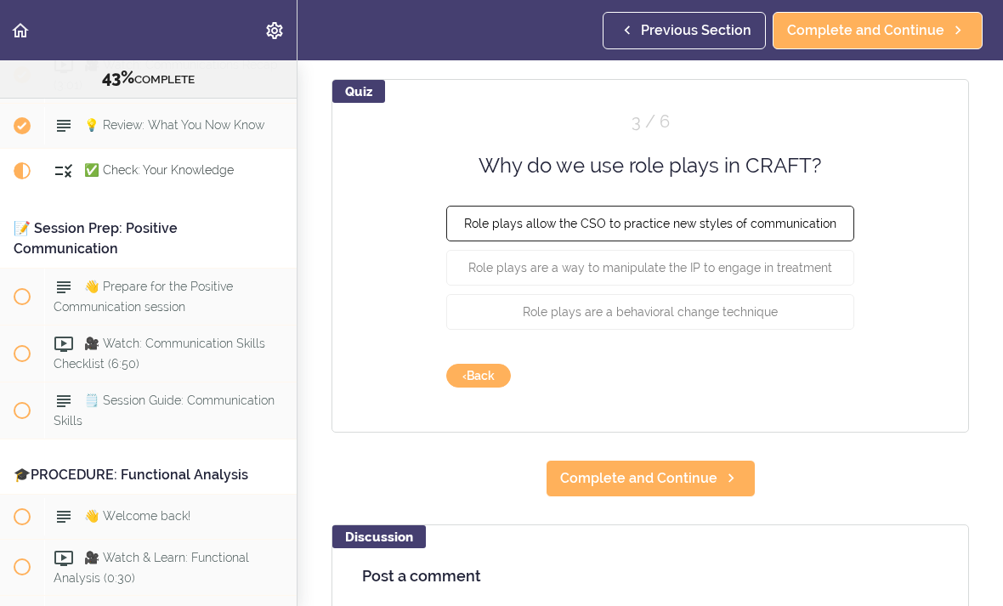
click at [684, 217] on span "Role plays allow the CSO to practice new styles of communication" at bounding box center [650, 224] width 372 height 14
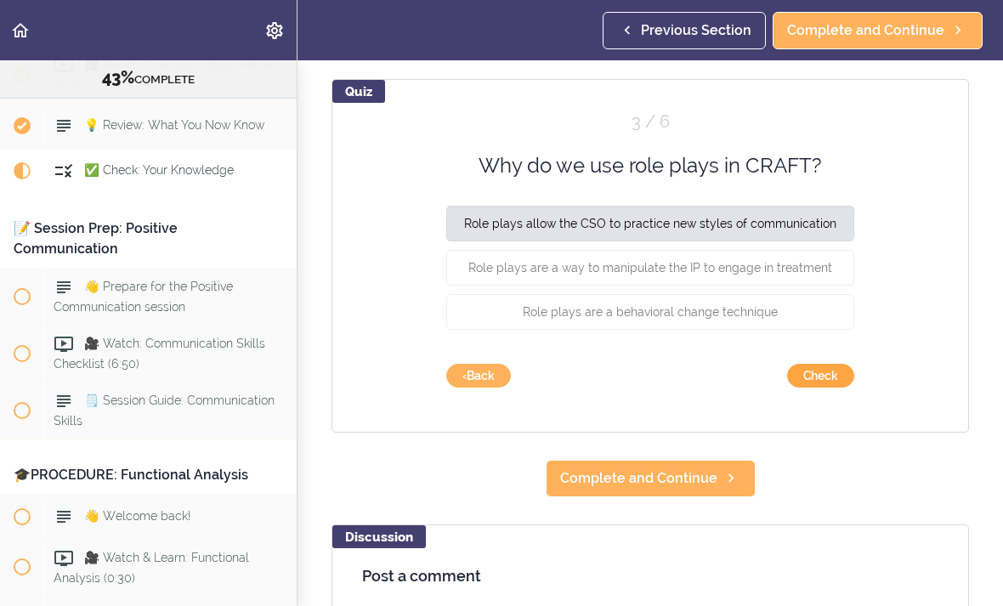
click at [826, 382] on button "Check" at bounding box center [820, 376] width 67 height 24
click at [827, 378] on button "Check" at bounding box center [820, 376] width 67 height 24
click at [823, 378] on button "Check" at bounding box center [820, 376] width 67 height 24
click at [469, 377] on button "‹ Back" at bounding box center [478, 376] width 65 height 24
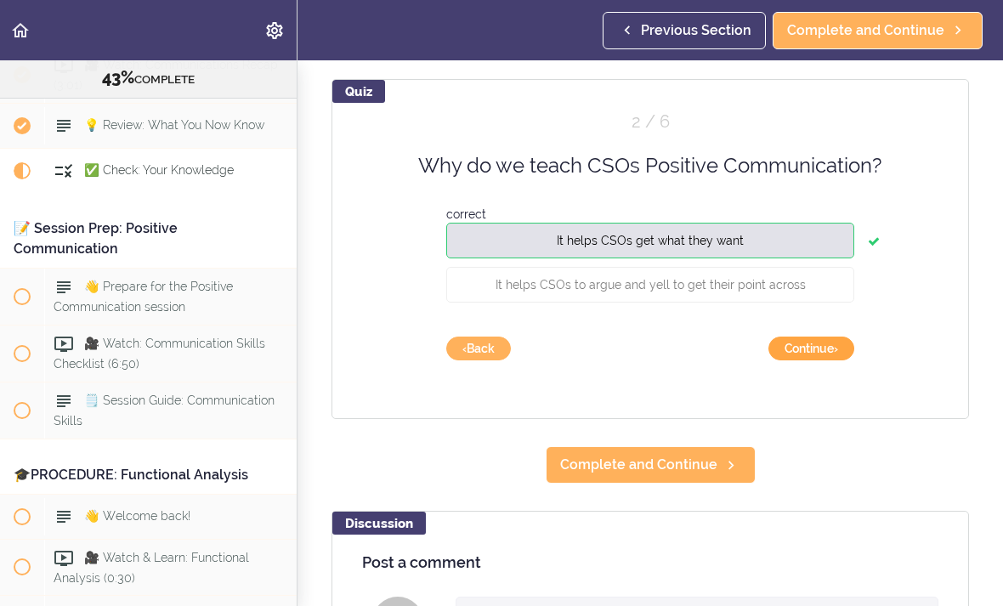
click at [835, 346] on button "Continue ›" at bounding box center [812, 349] width 86 height 24
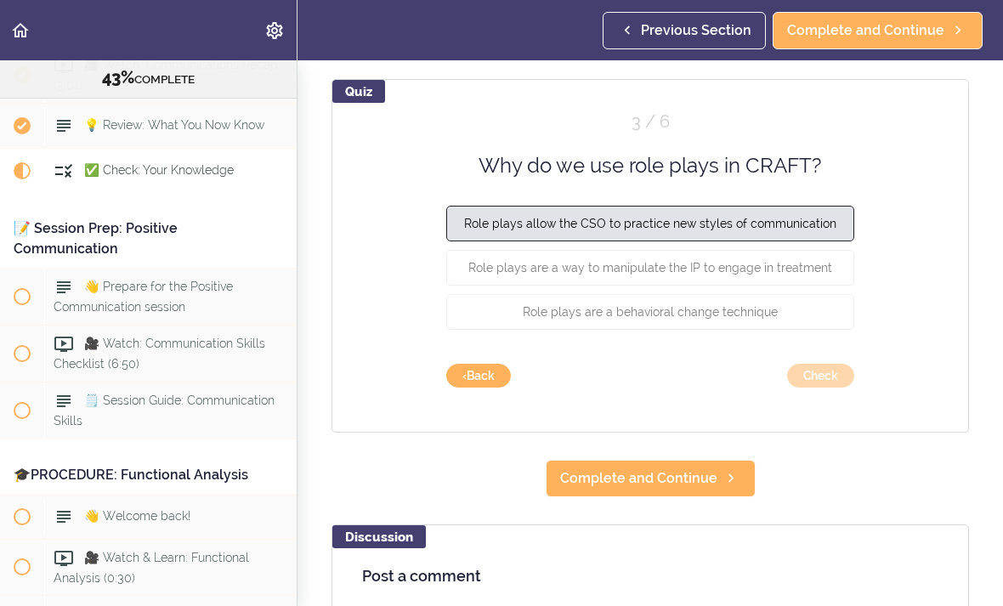
click at [783, 220] on span "Role plays allow the CSO to practice new styles of communication" at bounding box center [650, 224] width 372 height 14
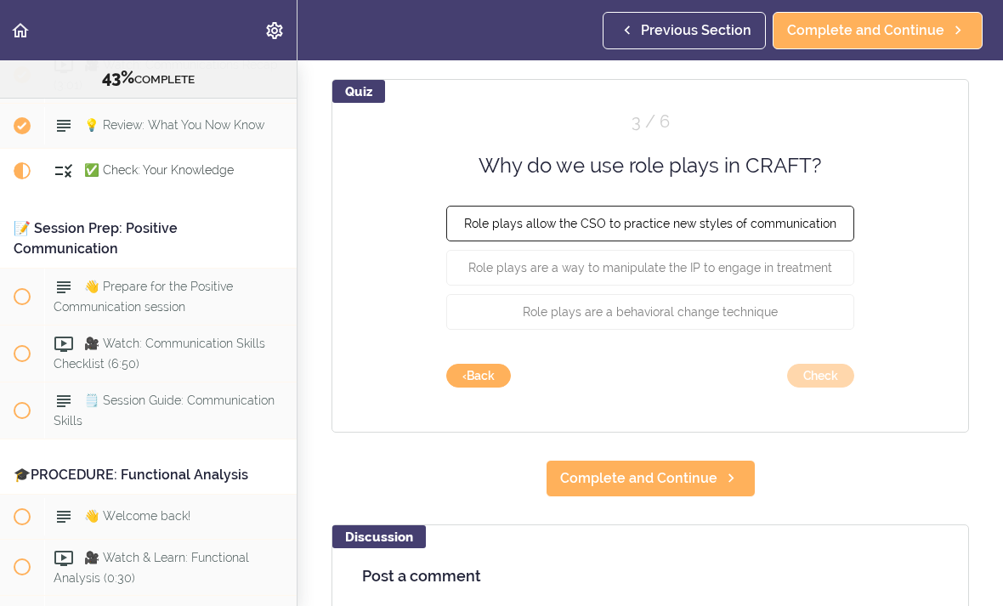
scroll to position [173, 0]
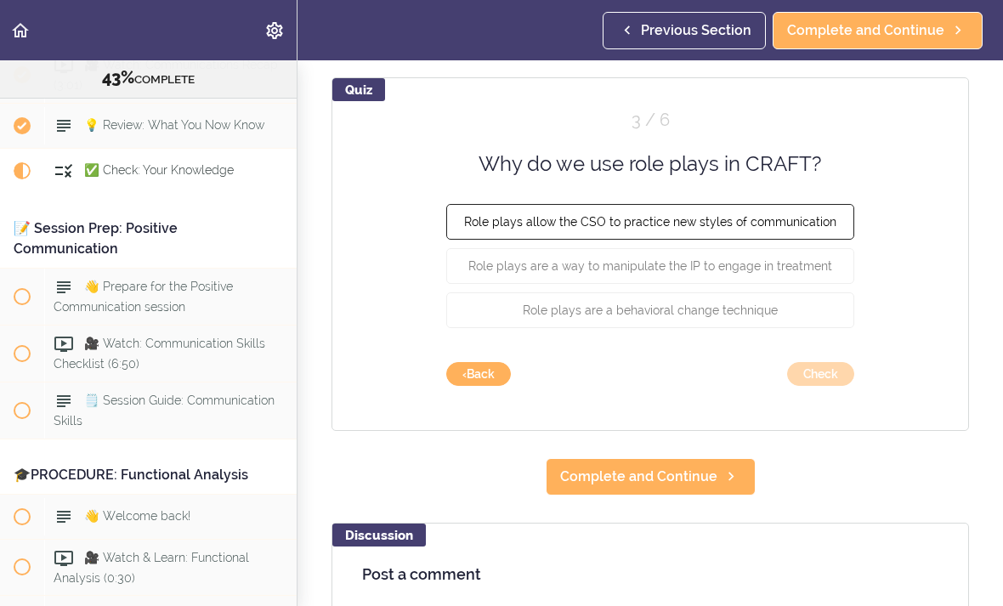
click at [817, 227] on span "Role plays allow the CSO to practice new styles of communication" at bounding box center [650, 222] width 372 height 14
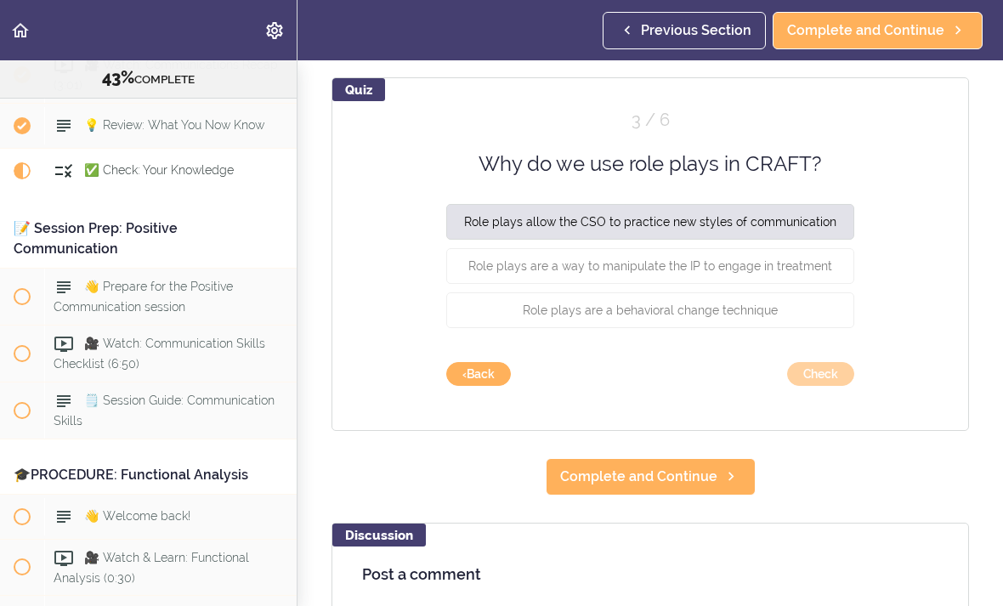
click at [832, 380] on button "Check" at bounding box center [820, 374] width 67 height 24
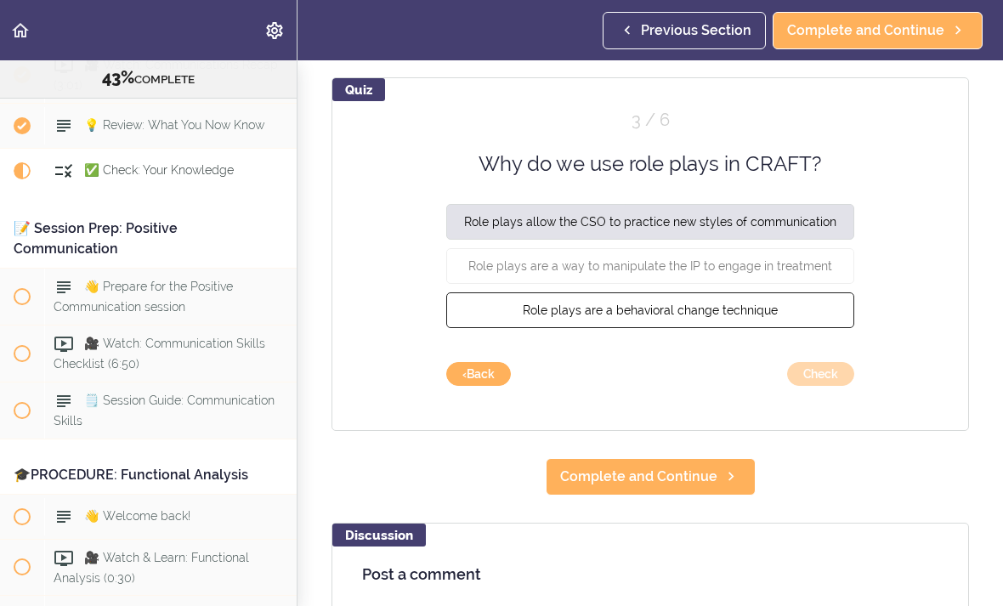
click at [776, 317] on button "Role plays are a behavioral change technique" at bounding box center [650, 311] width 408 height 36
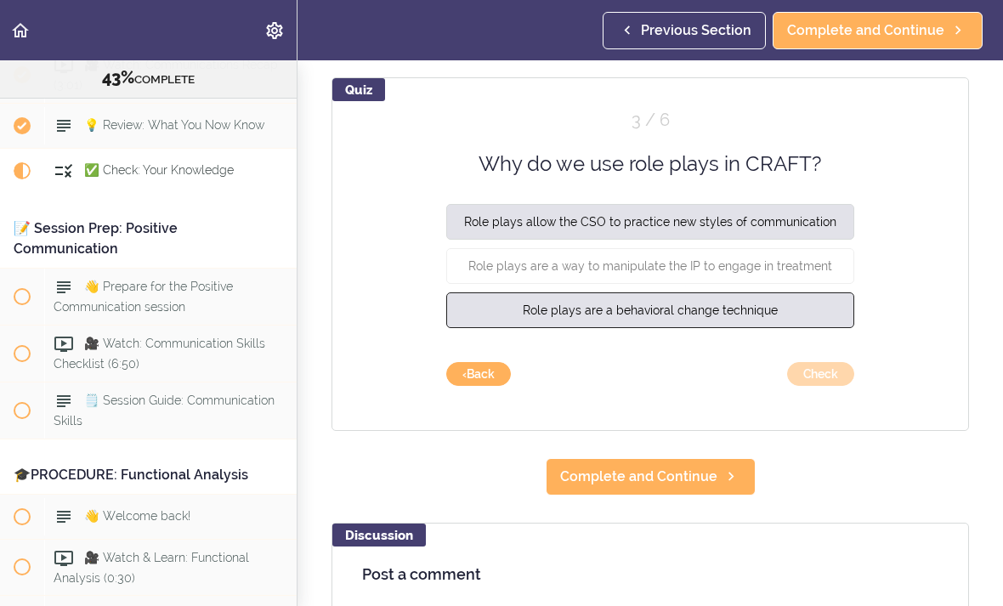
click at [791, 312] on button "Role plays are a behavioral change technique" at bounding box center [650, 311] width 408 height 36
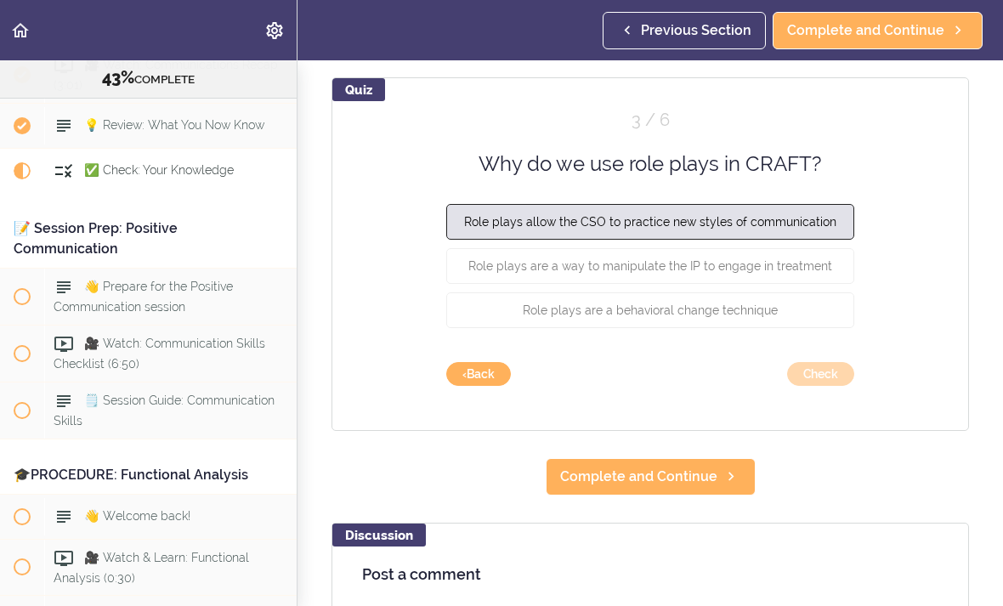
click at [789, 227] on span "Role plays allow the CSO to practice new styles of communication" at bounding box center [650, 222] width 372 height 14
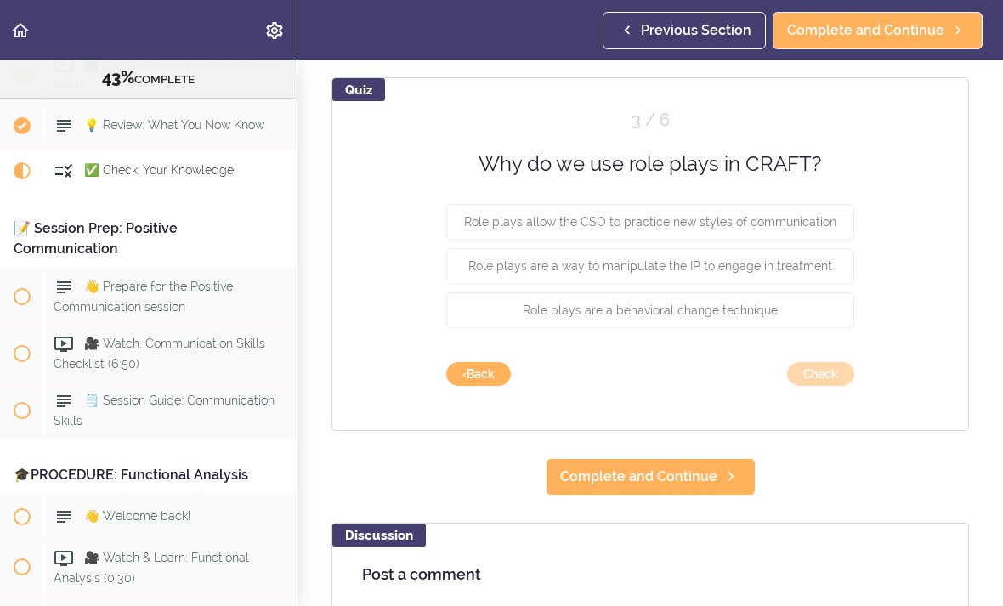
click at [832, 378] on div "Quiz 3 / 6 Why do we use role plays in CRAFT? Role plays allow the CSO to pract…" at bounding box center [651, 254] width 638 height 354
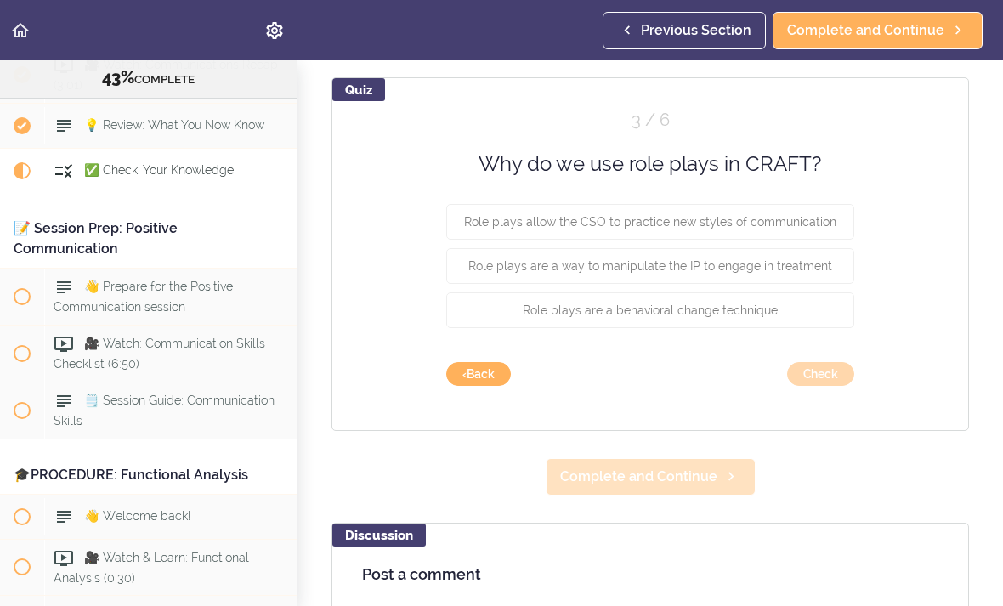
click at [667, 480] on span "Complete and Continue" at bounding box center [638, 477] width 157 height 20
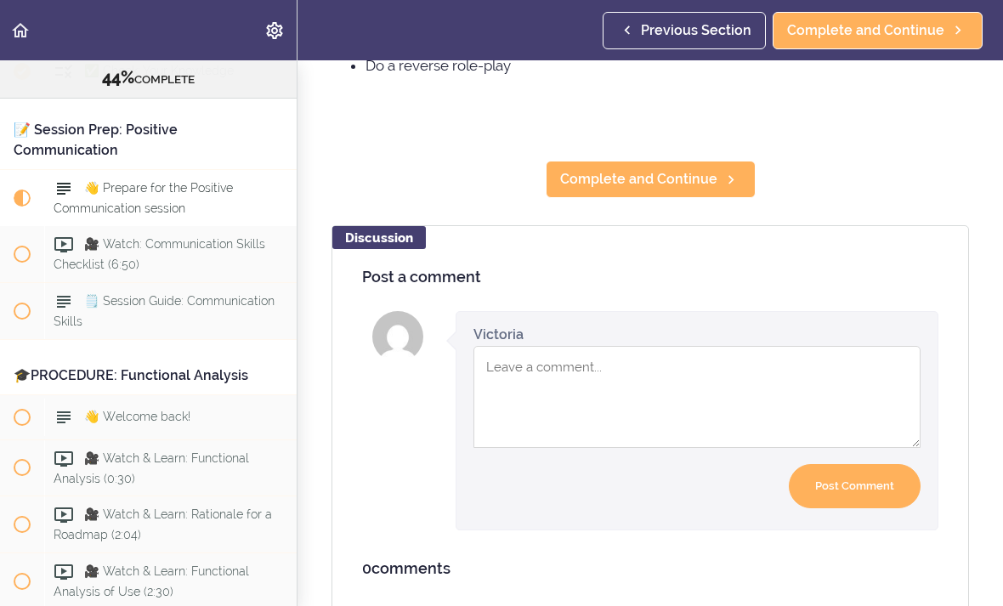
scroll to position [447, 0]
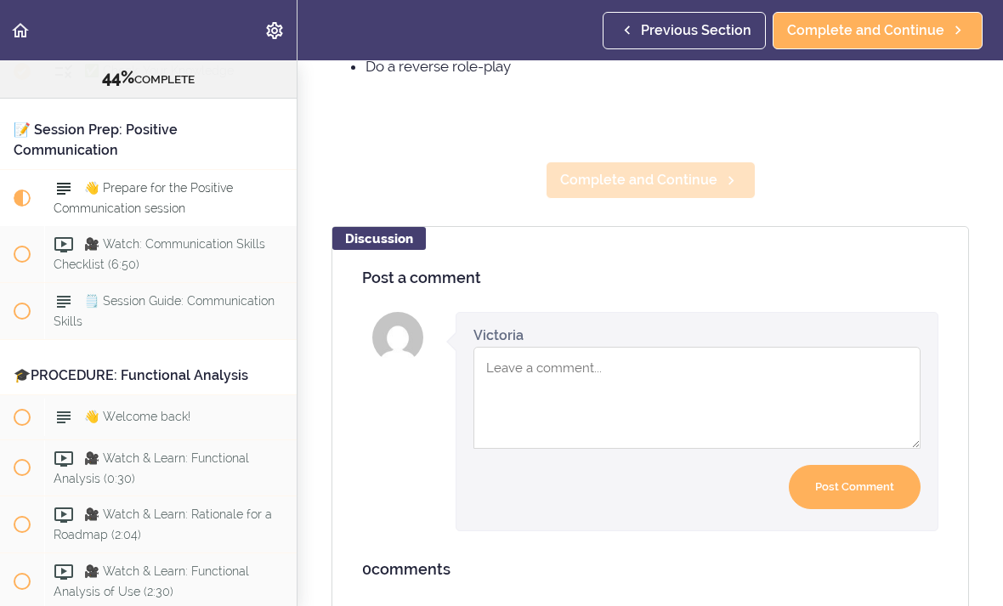
click at [656, 185] on span "Complete and Continue" at bounding box center [638, 180] width 157 height 20
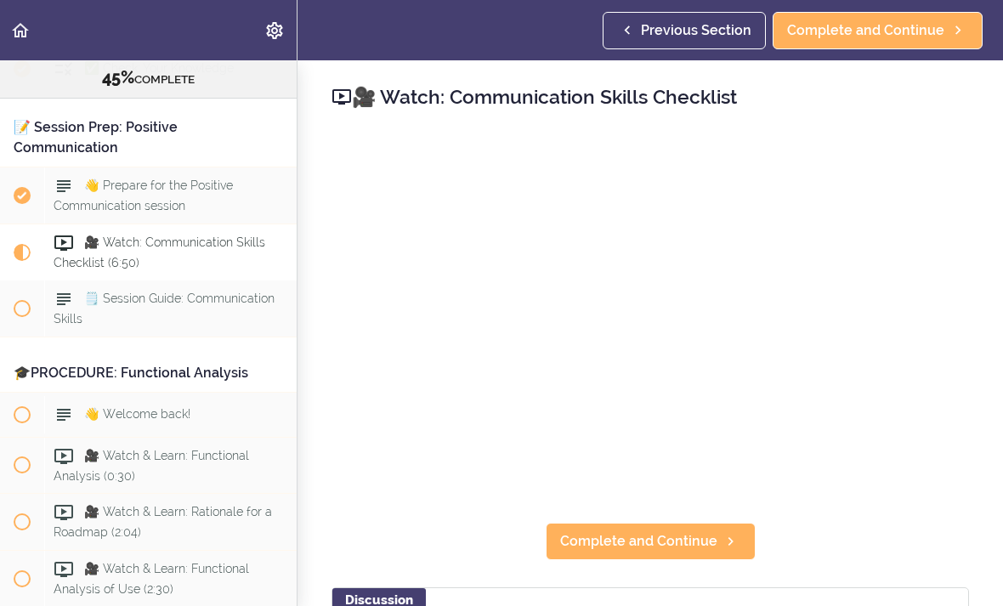
scroll to position [5017, 0]
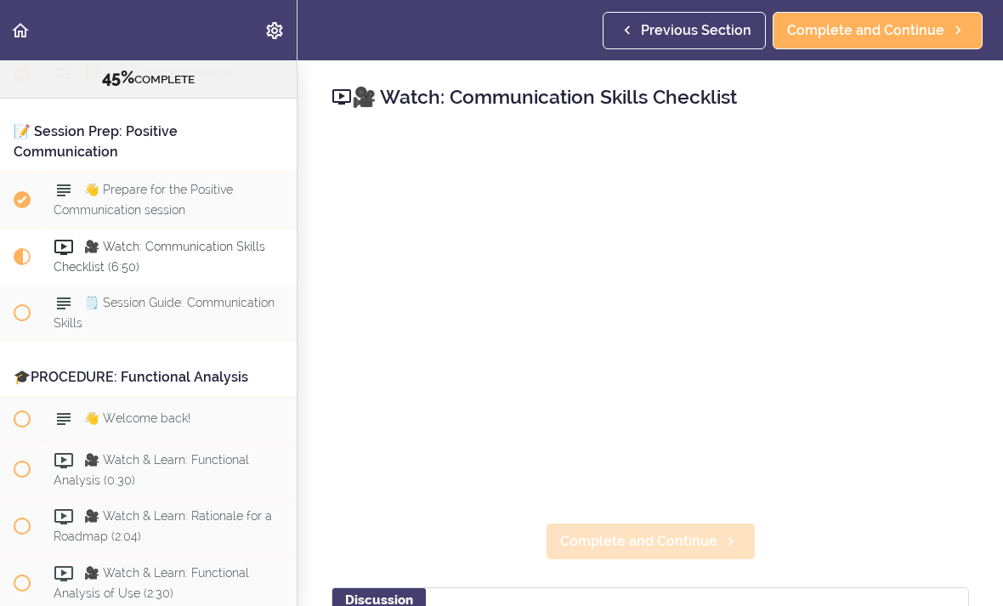
click at [693, 542] on span "Complete and Continue" at bounding box center [638, 541] width 157 height 20
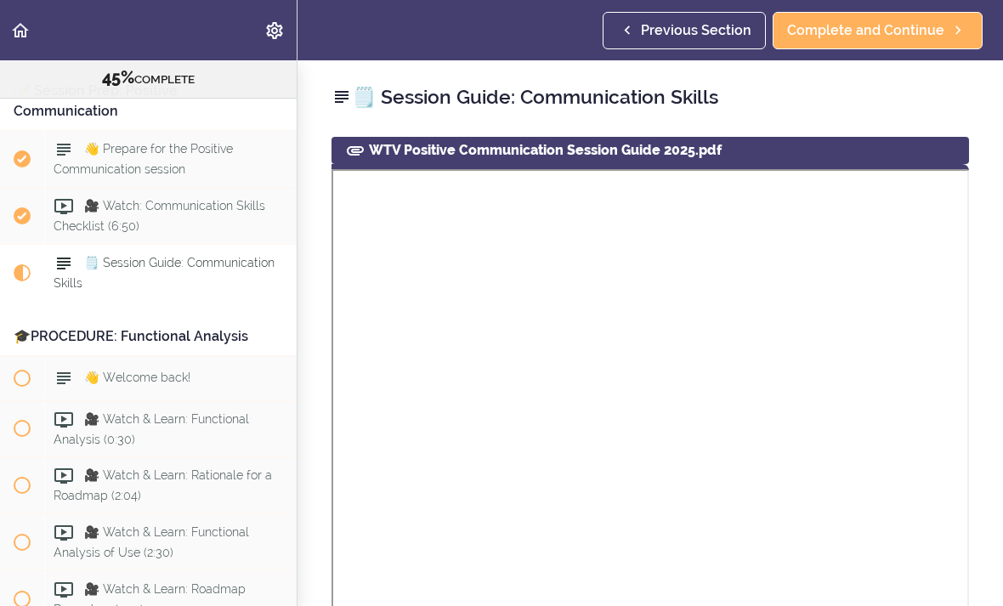
scroll to position [5133, 0]
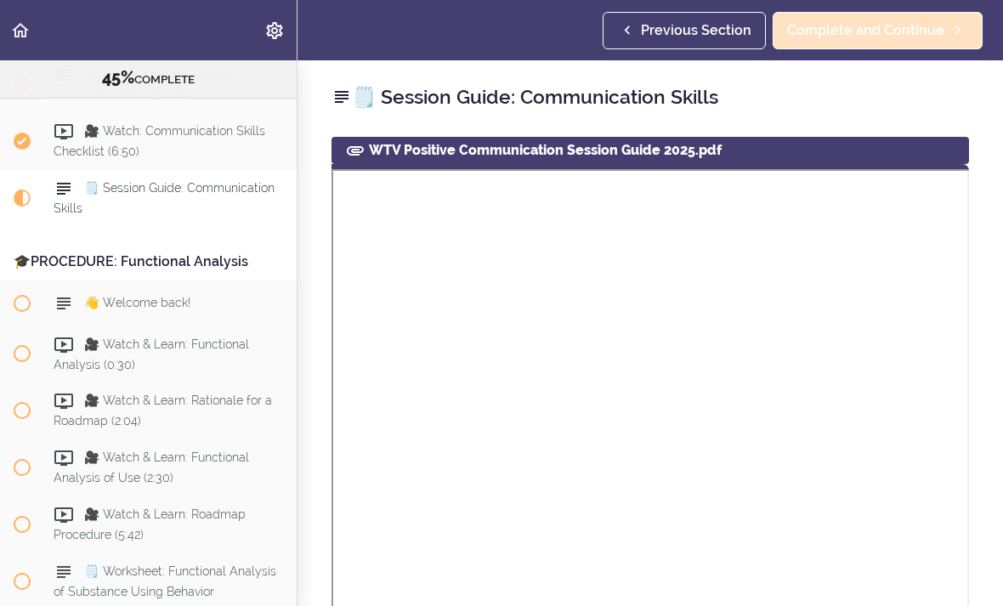
click at [909, 33] on span "Complete and Continue" at bounding box center [865, 30] width 157 height 20
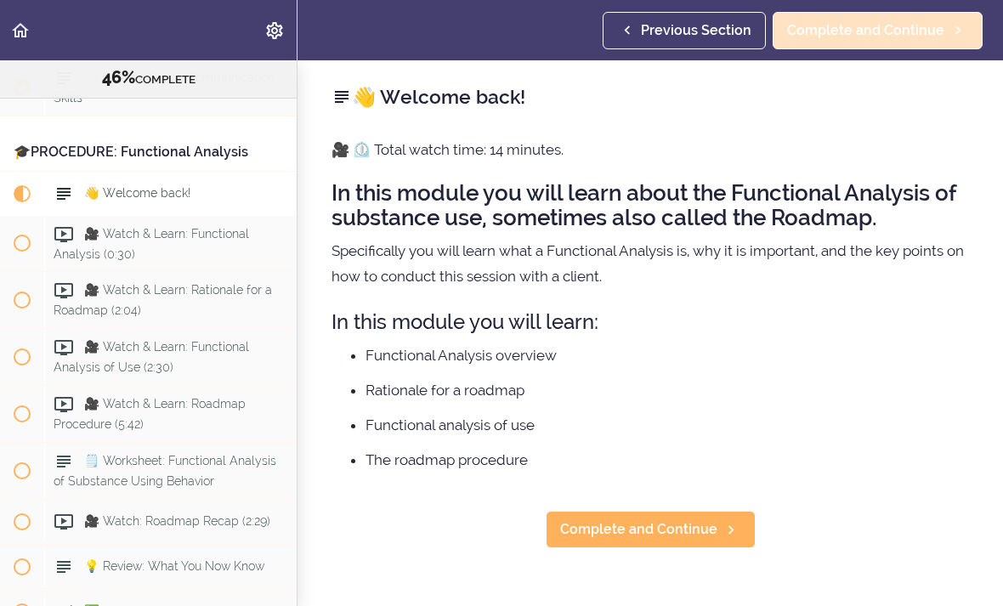
scroll to position [5244, 0]
